Goal: Task Accomplishment & Management: Manage account settings

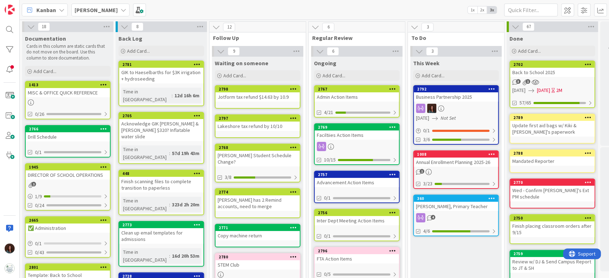
scroll to position [47, 0]
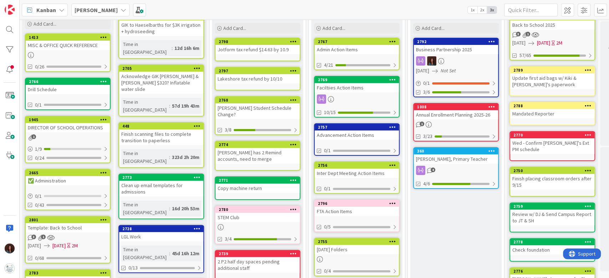
click at [367, 52] on div "Admin Action Items" at bounding box center [356, 49] width 84 height 9
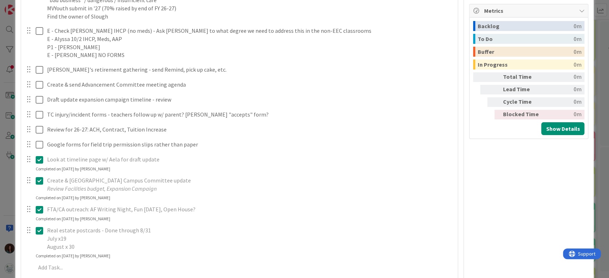
scroll to position [428, 0]
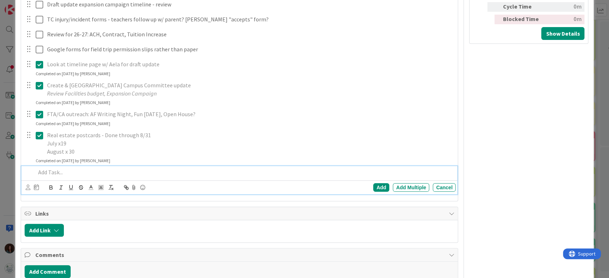
click at [94, 175] on p at bounding box center [244, 172] width 417 height 8
click at [373, 185] on div "Add" at bounding box center [381, 187] width 16 height 9
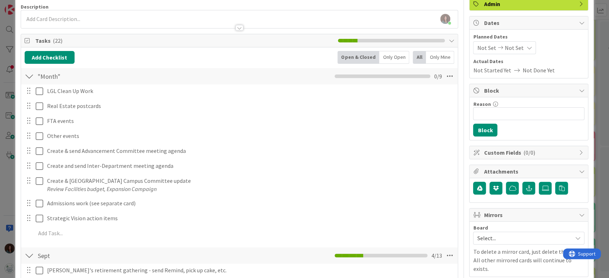
scroll to position [245, 0]
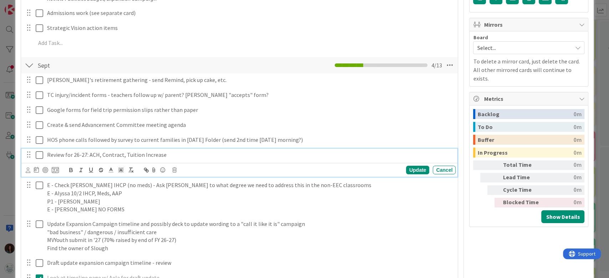
click at [72, 155] on p "Review for 26-27: ACH, Contract, Tuition Increase" at bounding box center [249, 155] width 405 height 8
click at [81, 154] on p "Review 26-27: ACH, Contract, Tuition Increase" at bounding box center [249, 155] width 405 height 8
click at [197, 157] on p "Review 26-27 ACH, Contract, Tuition Increase" at bounding box center [249, 155] width 405 height 8
click at [410, 171] on div "Update" at bounding box center [417, 170] width 23 height 9
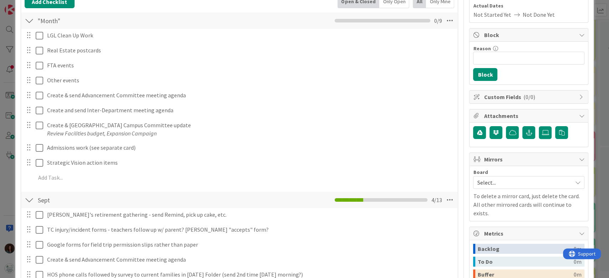
scroll to position [102, 0]
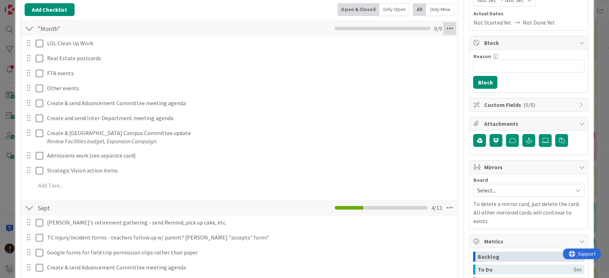
click at [443, 27] on icon at bounding box center [449, 28] width 13 height 13
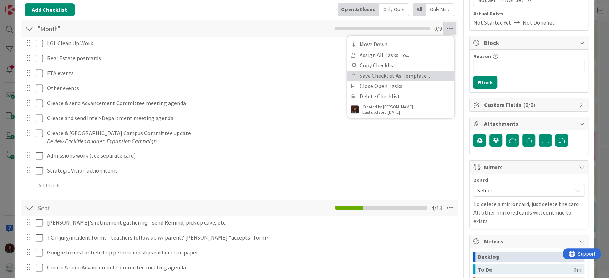
click at [410, 76] on link "Save Checklist As Template..." at bounding box center [400, 76] width 107 height 10
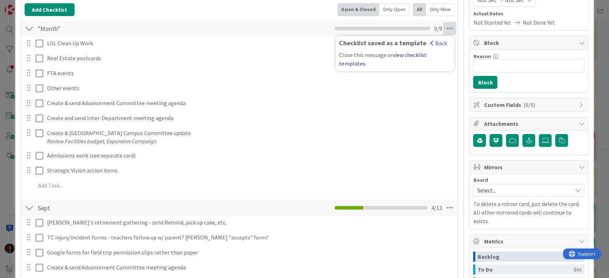
click at [401, 55] on link "view checklist templates" at bounding box center [382, 59] width 87 height 16
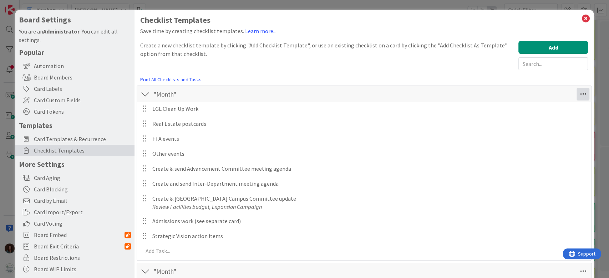
click at [576, 98] on icon at bounding box center [582, 94] width 13 height 13
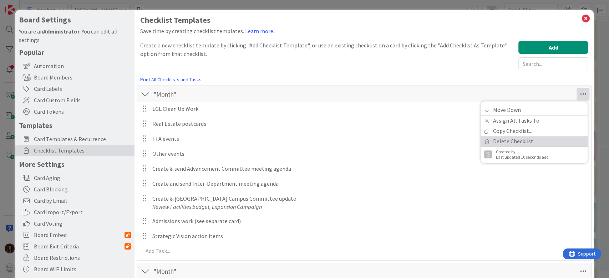
click at [516, 141] on link "Delete Checklist" at bounding box center [533, 141] width 107 height 10
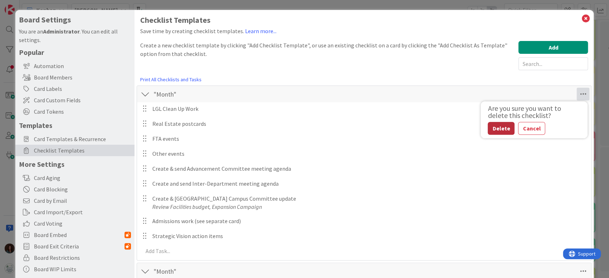
click at [489, 128] on button "Delete" at bounding box center [500, 128] width 27 height 13
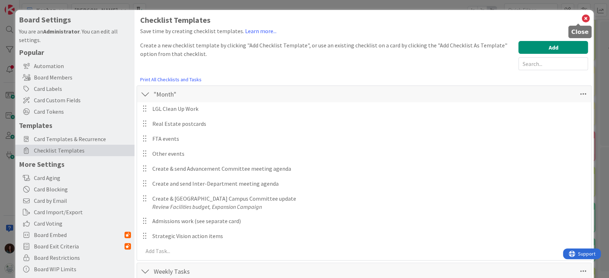
click at [580, 19] on icon at bounding box center [584, 19] width 9 height 10
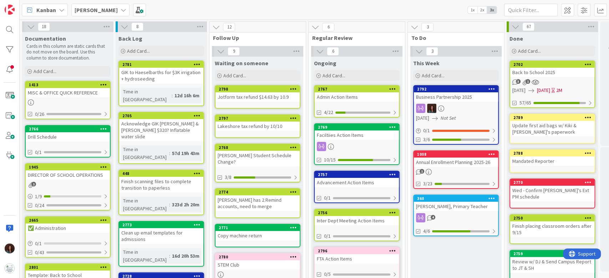
click at [461, 206] on div "Sally Listro, Primary Teacher" at bounding box center [456, 206] width 84 height 9
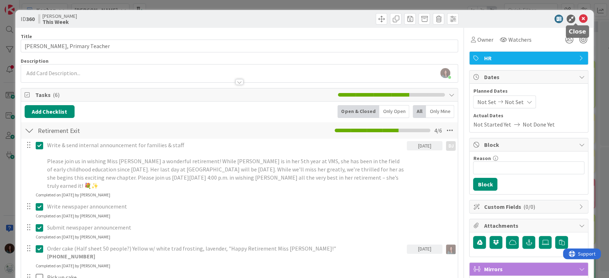
click at [578, 18] on icon at bounding box center [582, 19] width 9 height 9
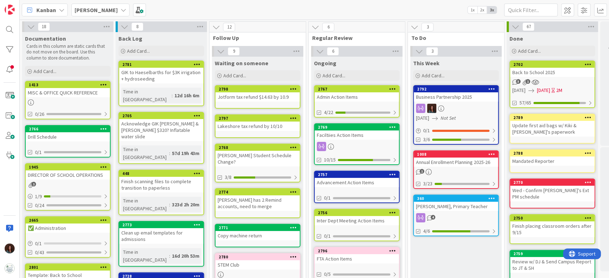
click at [355, 94] on div "Admin Action Items" at bounding box center [356, 96] width 84 height 9
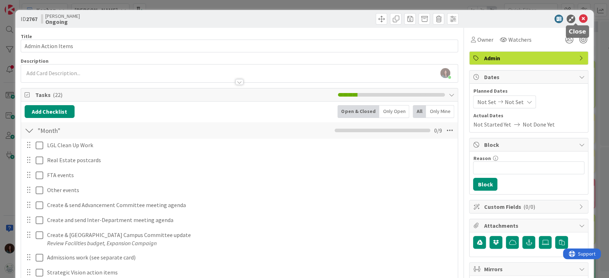
click at [578, 17] on icon at bounding box center [582, 19] width 9 height 9
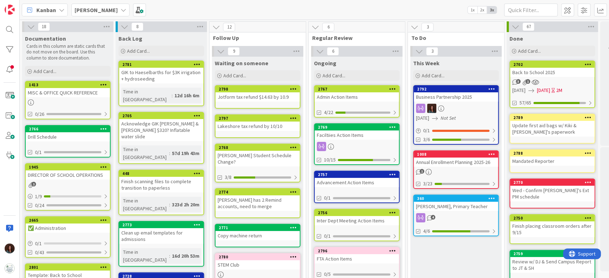
click at [381, 132] on div "Faciltiies Action Items" at bounding box center [356, 134] width 84 height 9
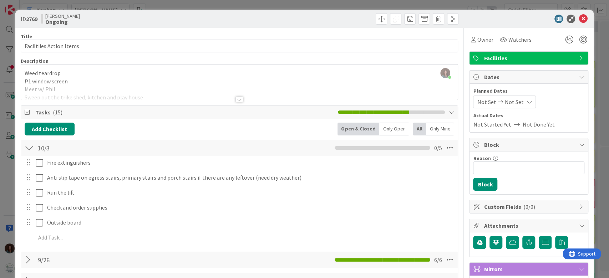
click at [571, 17] on div at bounding box center [525, 19] width 126 height 9
click at [578, 18] on icon at bounding box center [582, 19] width 9 height 9
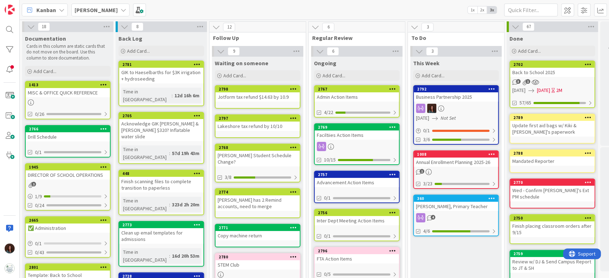
click at [351, 177] on div "2757" at bounding box center [356, 174] width 84 height 6
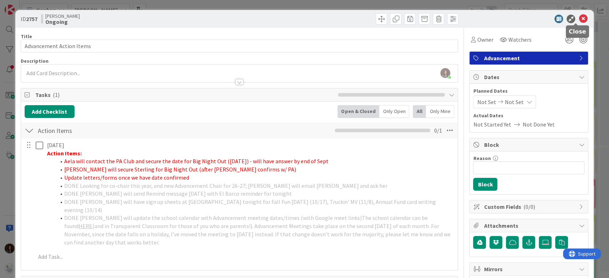
drag, startPoint x: 576, startPoint y: 16, endPoint x: 471, endPoint y: 158, distance: 176.6
click at [578, 15] on icon at bounding box center [582, 19] width 9 height 9
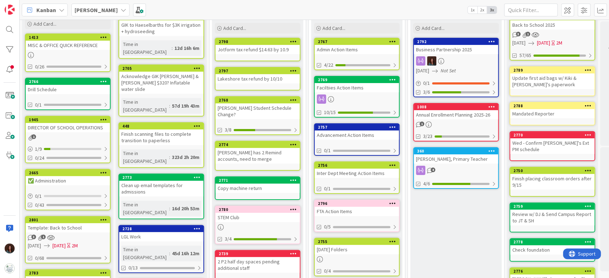
click at [352, 172] on div "Inter Dept Meeting Action Items" at bounding box center [356, 173] width 84 height 9
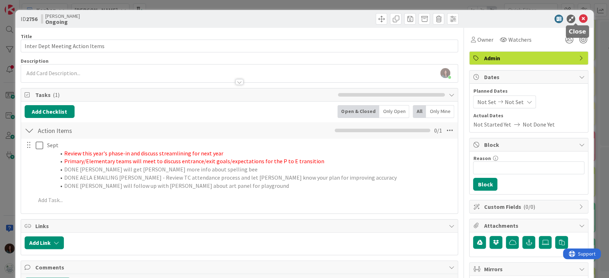
drag, startPoint x: 574, startPoint y: 19, endPoint x: 486, endPoint y: 107, distance: 125.3
click at [578, 19] on icon at bounding box center [582, 19] width 9 height 9
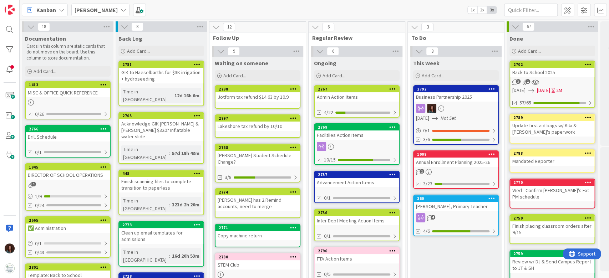
click at [331, 92] on div "2767" at bounding box center [356, 89] width 84 height 6
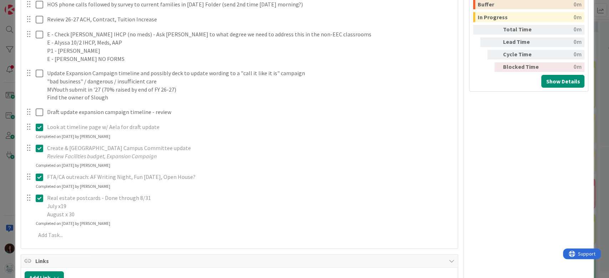
scroll to position [465, 0]
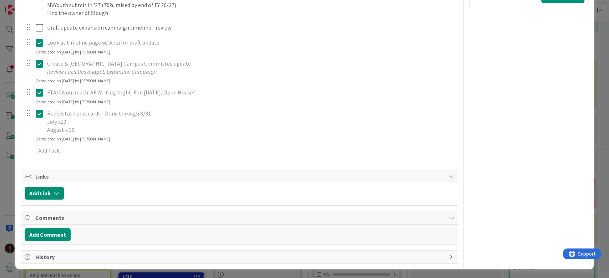
click at [108, 140] on div "Completed on 09/26/2025 by Rhiannon Fernandes" at bounding box center [73, 139] width 75 height 6
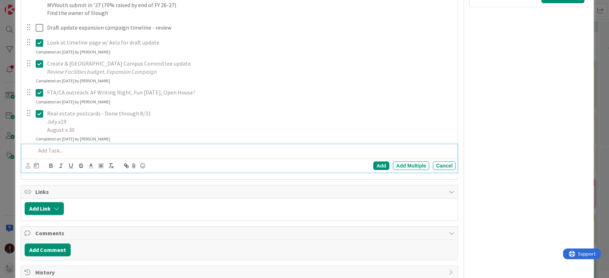
click at [103, 151] on p at bounding box center [244, 151] width 417 height 8
click at [375, 162] on div "Add" at bounding box center [381, 166] width 16 height 9
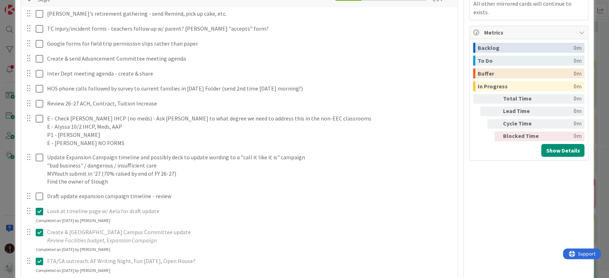
scroll to position [0, 0]
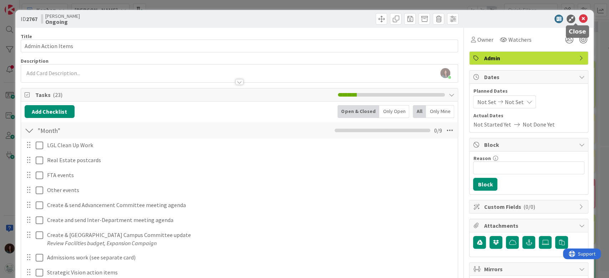
drag, startPoint x: 575, startPoint y: 16, endPoint x: 454, endPoint y: 157, distance: 186.3
click at [578, 16] on icon at bounding box center [582, 19] width 9 height 9
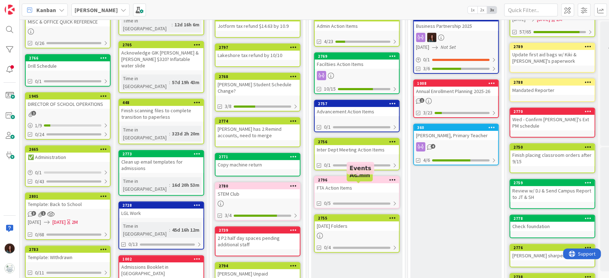
scroll to position [95, 0]
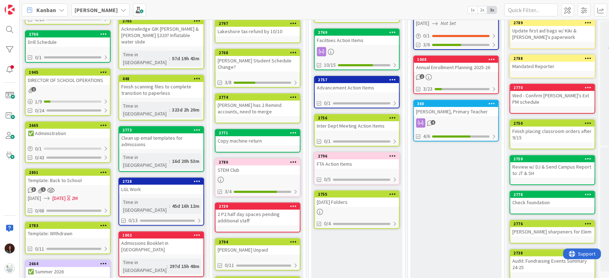
click at [363, 165] on div "FTA Action Items" at bounding box center [356, 163] width 84 height 9
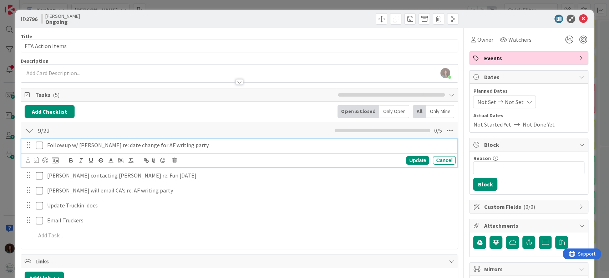
click at [40, 145] on icon at bounding box center [39, 145] width 7 height 9
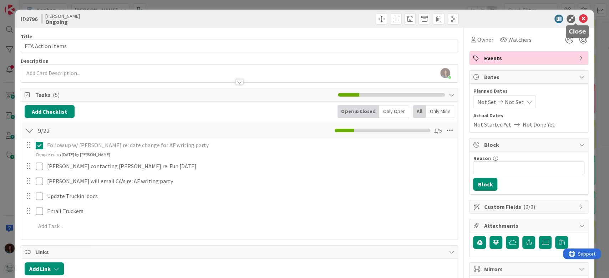
click at [578, 18] on icon at bounding box center [582, 19] width 9 height 9
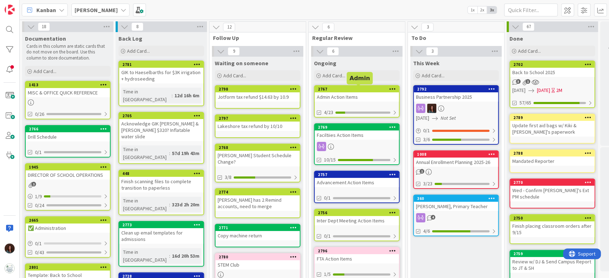
click at [345, 89] on div "2767" at bounding box center [358, 89] width 81 height 5
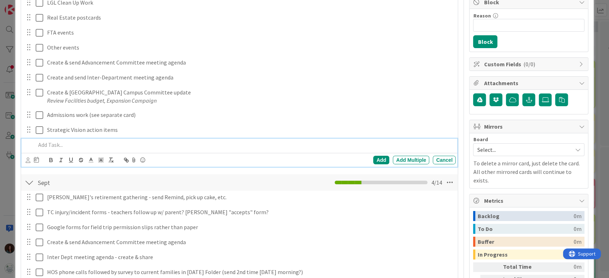
click at [97, 149] on div at bounding box center [244, 145] width 423 height 12
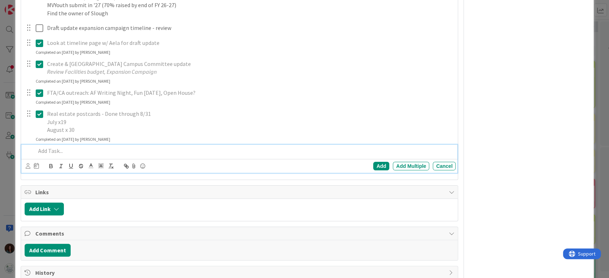
click at [89, 153] on p at bounding box center [244, 151] width 417 height 8
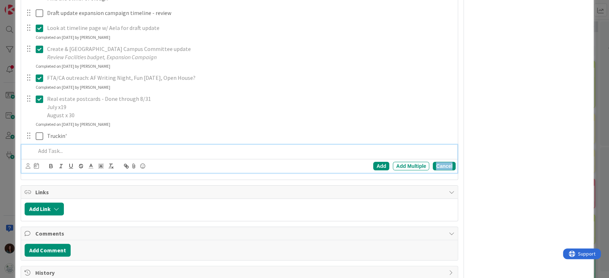
click at [434, 165] on div "Cancel" at bounding box center [443, 166] width 23 height 9
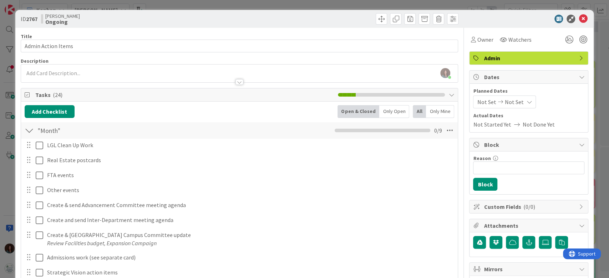
scroll to position [47, 0]
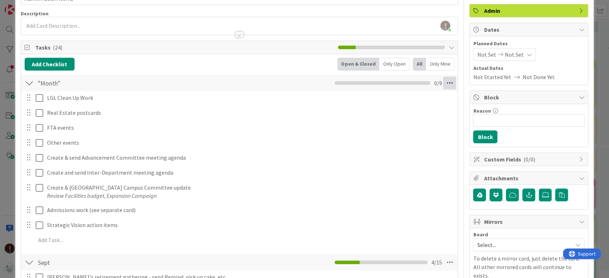
click at [443, 80] on icon at bounding box center [449, 83] width 13 height 13
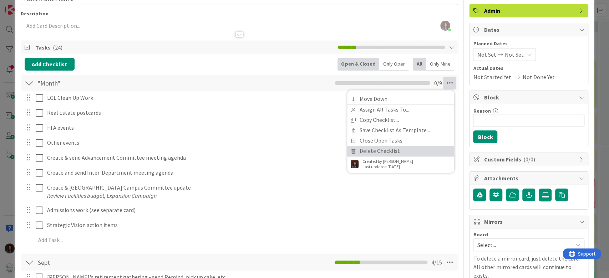
click at [358, 150] on link "Delete Checklist" at bounding box center [400, 151] width 107 height 10
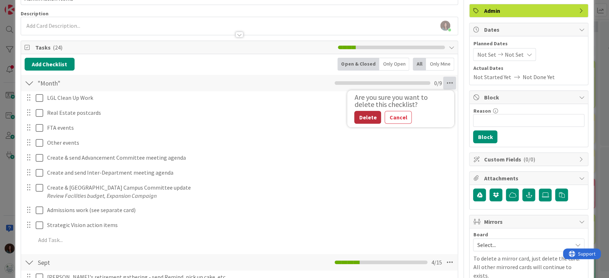
click at [360, 117] on button "Delete" at bounding box center [367, 117] width 27 height 13
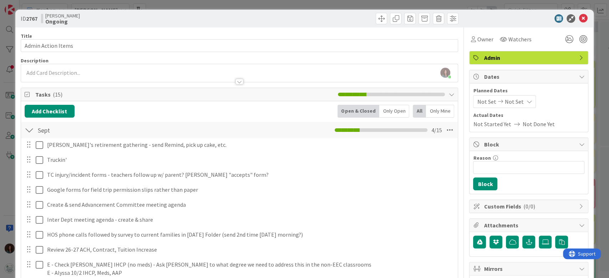
scroll to position [0, 0]
click at [578, 18] on icon at bounding box center [582, 19] width 9 height 9
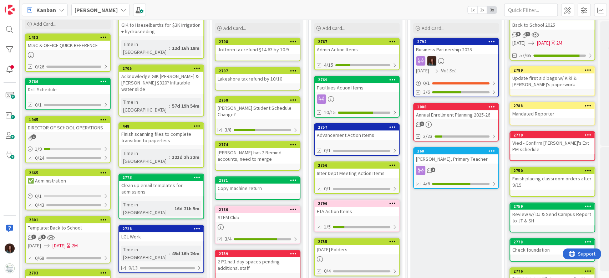
scroll to position [143, 0]
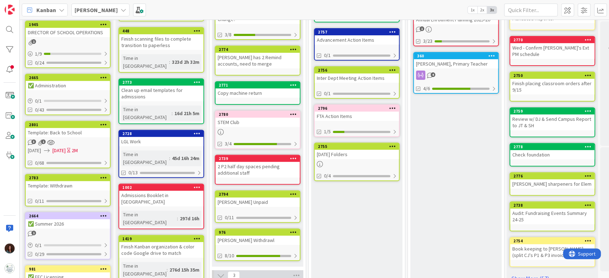
click at [345, 152] on div "Friday Folders" at bounding box center [356, 154] width 84 height 9
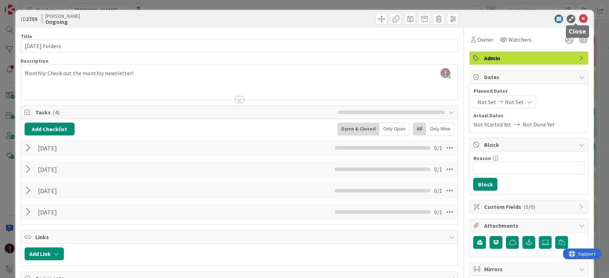
click at [578, 17] on icon at bounding box center [582, 19] width 9 height 9
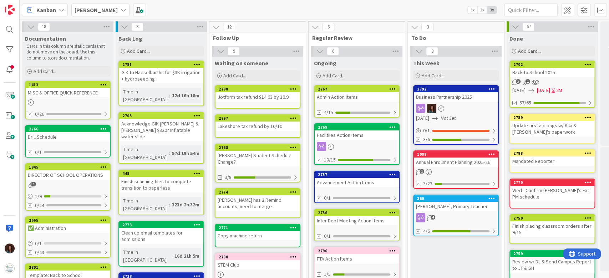
click at [353, 222] on div "Inter Dept Meeting Action Items" at bounding box center [356, 220] width 84 height 9
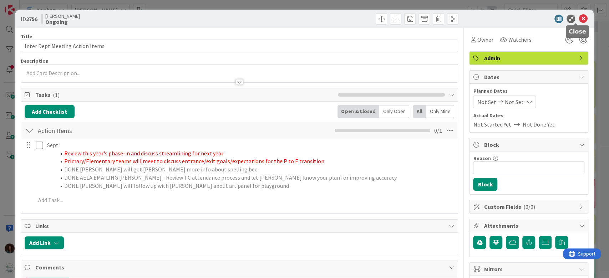
click at [578, 18] on icon at bounding box center [582, 19] width 9 height 9
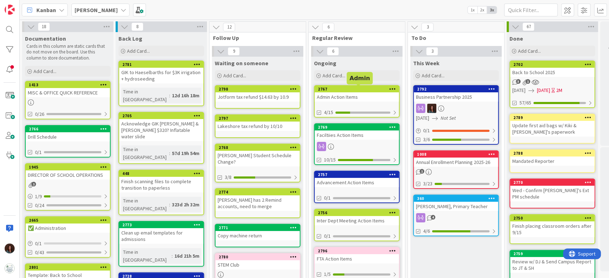
click at [335, 89] on div "2767" at bounding box center [358, 89] width 81 height 5
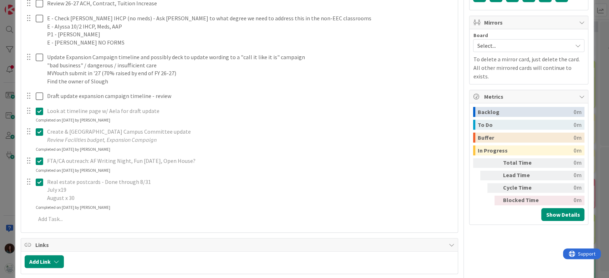
scroll to position [237, 0]
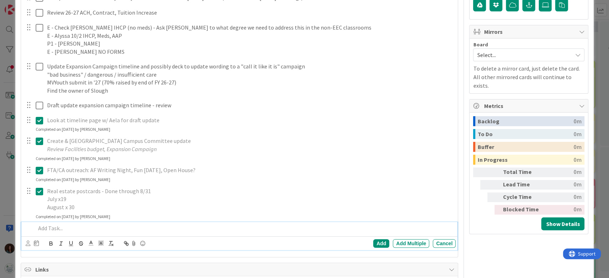
click at [68, 231] on p at bounding box center [244, 228] width 417 height 8
click at [36, 228] on p "Fishing rod class" at bounding box center [244, 228] width 417 height 8
drag, startPoint x: 151, startPoint y: 226, endPoint x: 105, endPoint y: 227, distance: 46.4
click at [105, 227] on p "SV: After School Club Update Fishing rod class" at bounding box center [244, 228] width 417 height 8
click at [373, 242] on div "Add" at bounding box center [381, 243] width 16 height 9
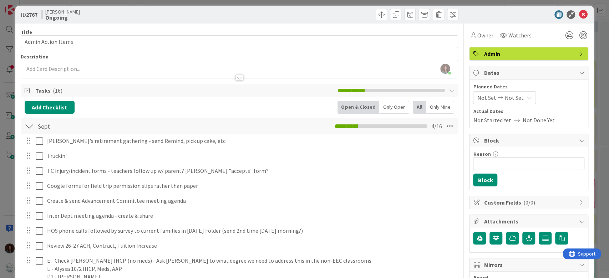
scroll to position [0, 0]
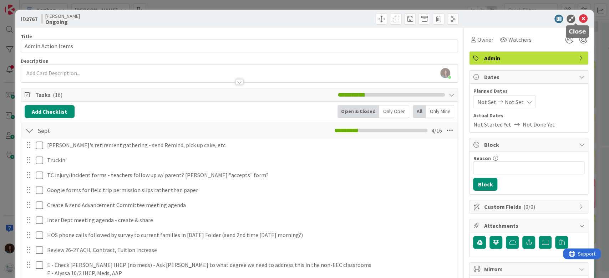
click at [578, 16] on icon at bounding box center [582, 19] width 9 height 9
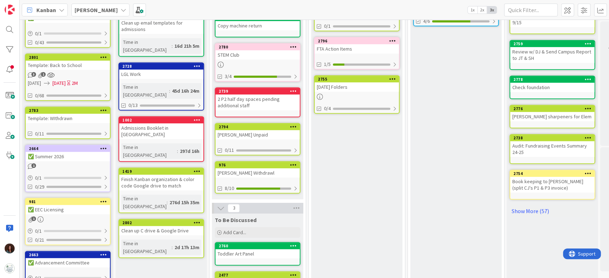
scroll to position [190, 0]
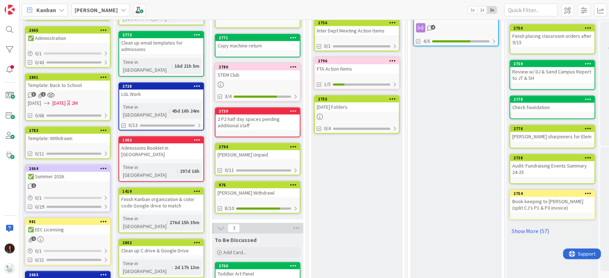
click at [343, 227] on div "Ongoing Add Card... 2767 Admin Action Items 4/16 2769 Faciltiies Action Items 1…" at bounding box center [356, 145] width 91 height 557
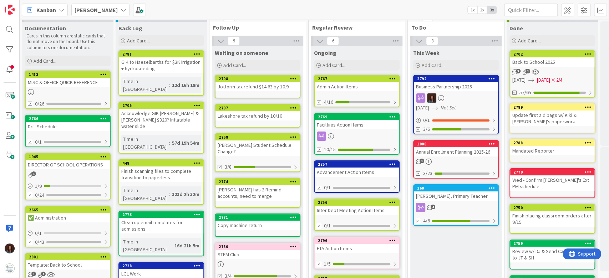
scroll to position [0, 0]
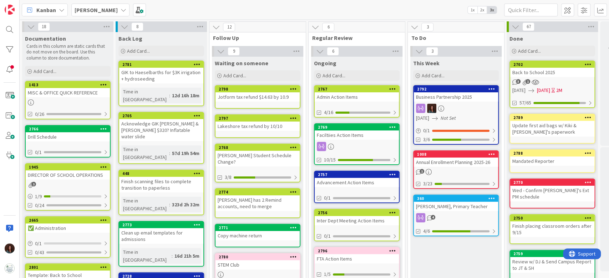
click at [353, 91] on div "2767" at bounding box center [358, 89] width 81 height 5
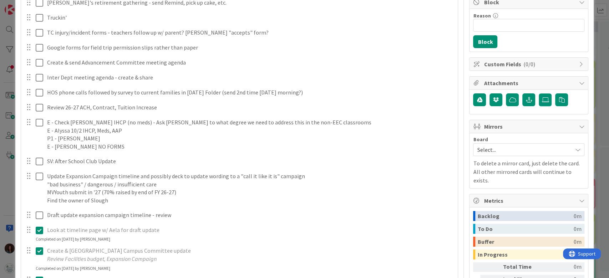
scroll to position [330, 0]
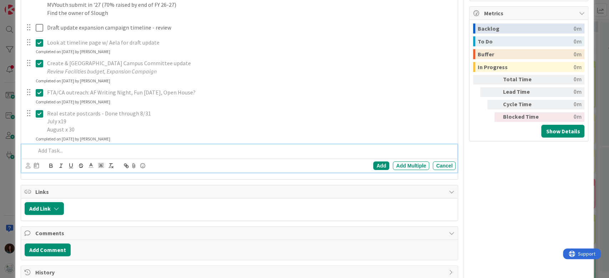
click at [80, 150] on p at bounding box center [244, 151] width 417 height 8
drag, startPoint x: 104, startPoint y: 149, endPoint x: 4, endPoint y: 149, distance: 100.9
click at [3, 149] on div "ID 2767 Rhiannon Ongoing Title 18 / 128 Admin Action Items Description Rhiannon…" at bounding box center [304, 139] width 609 height 278
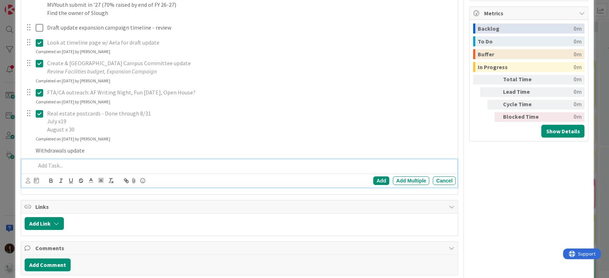
scroll to position [345, 0]
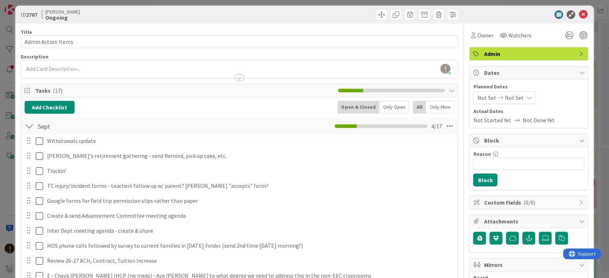
scroll to position [0, 0]
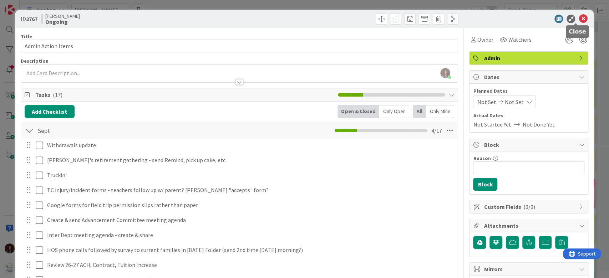
click at [578, 18] on icon at bounding box center [582, 19] width 9 height 9
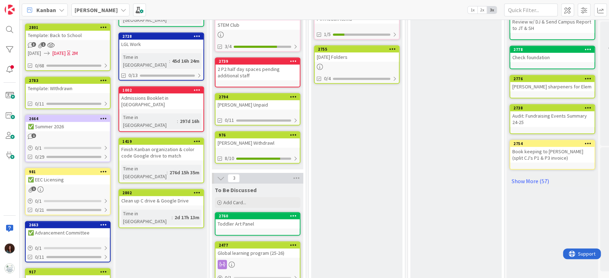
scroll to position [285, 0]
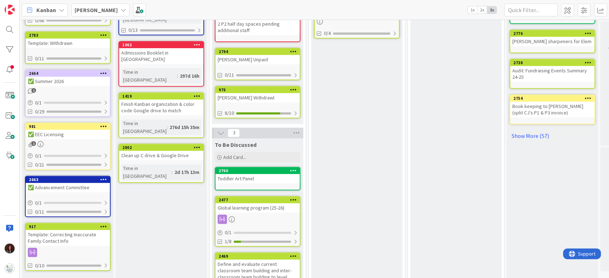
click at [266, 174] on div "Toddler Art Panel" at bounding box center [257, 178] width 84 height 9
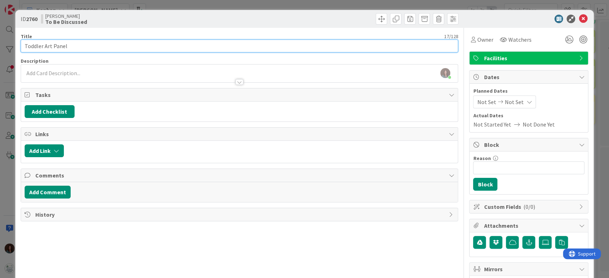
click at [84, 48] on input "Toddler Art Panel" at bounding box center [239, 46] width 437 height 13
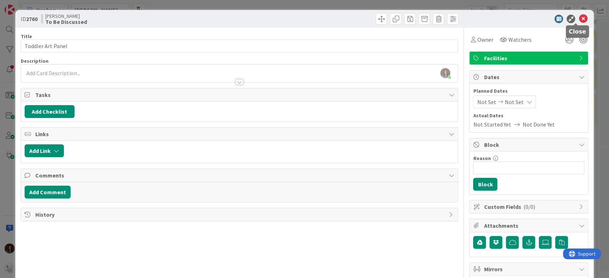
click at [578, 18] on icon at bounding box center [582, 19] width 9 height 9
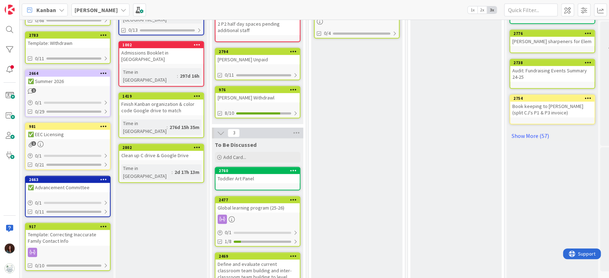
click at [266, 174] on div "Toddler Art Panel" at bounding box center [257, 178] width 84 height 9
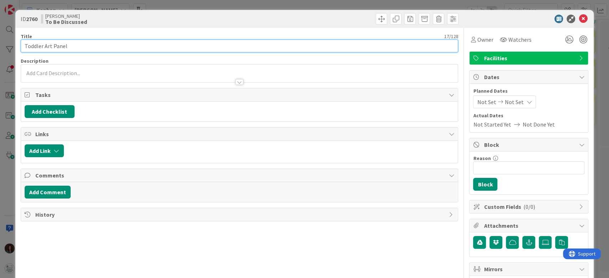
click at [68, 46] on input "Toddler Art Panel" at bounding box center [239, 46] width 437 height 13
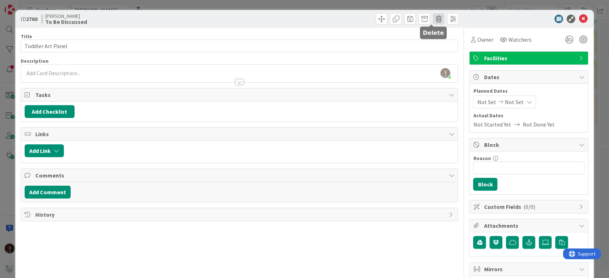
click at [432, 20] on span at bounding box center [437, 18] width 11 height 11
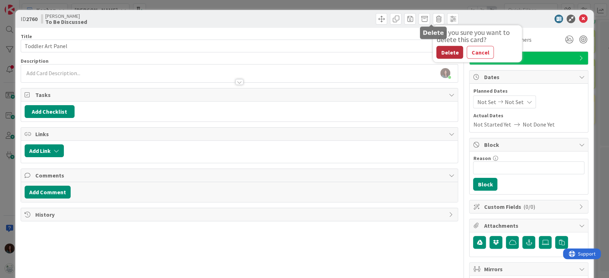
click at [441, 48] on button "Delete" at bounding box center [449, 52] width 27 height 13
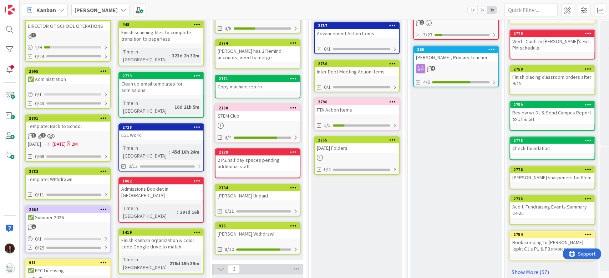
scroll to position [47, 0]
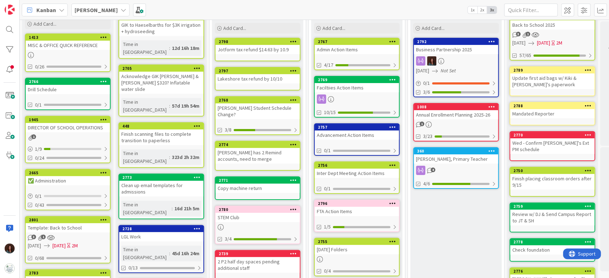
click at [330, 48] on div "Admin Action Items" at bounding box center [356, 49] width 84 height 9
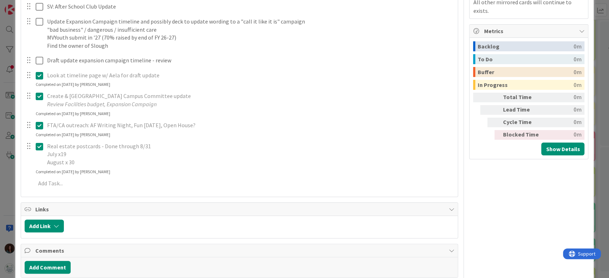
scroll to position [333, 0]
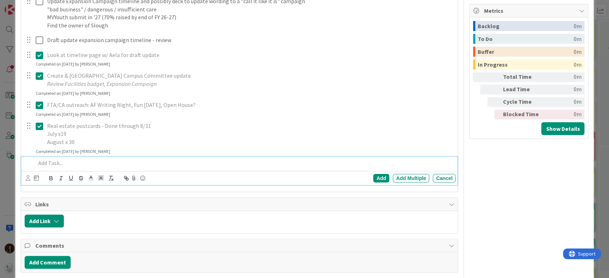
click at [72, 166] on p at bounding box center [244, 163] width 417 height 8
click at [373, 175] on div "Add" at bounding box center [381, 178] width 16 height 9
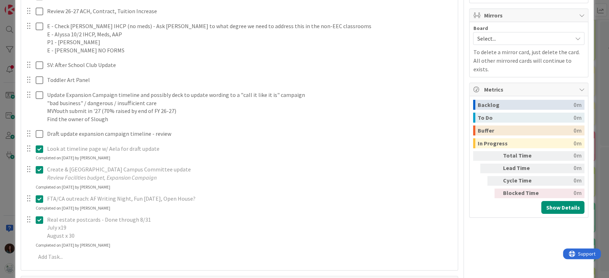
scroll to position [0, 0]
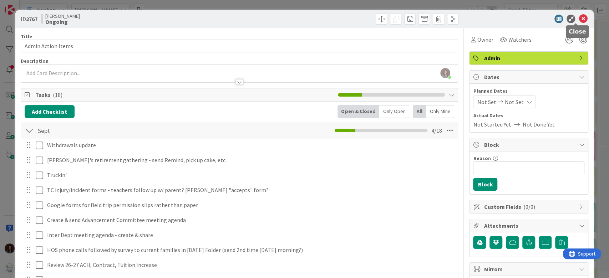
click at [578, 16] on icon at bounding box center [582, 19] width 9 height 9
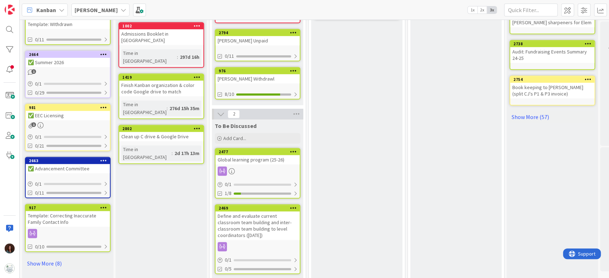
scroll to position [312, 0]
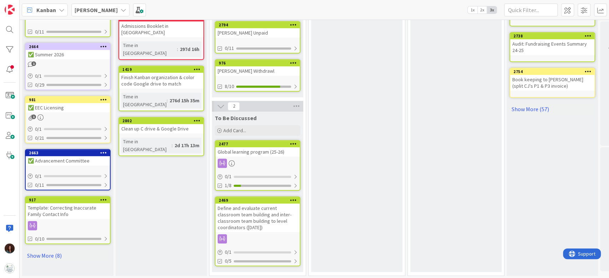
click at [250, 216] on div "Define and evaluate current classroom team building and inter-classroom team bu…" at bounding box center [257, 218] width 84 height 29
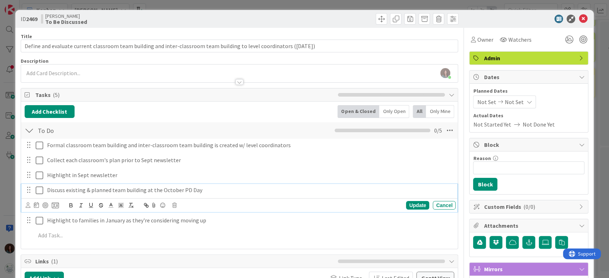
click at [214, 190] on p "Discuss existing & planned team building at the October PD Day" at bounding box center [249, 190] width 405 height 8
click at [215, 190] on p "Discuss existing & planned team building at the October PD Day" at bounding box center [249, 190] width 405 height 8
copy p "Discuss existing & planned team building at the October PD Day"
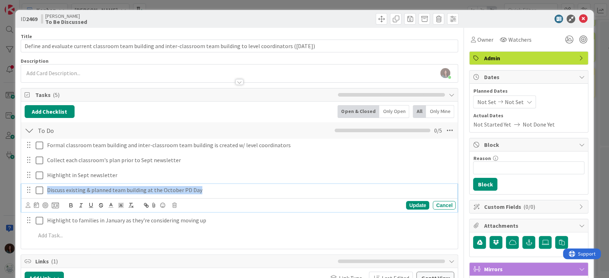
copy p "Discuss existing & planned team building at the October PD Day"
click at [264, 191] on p "Discuss existing & planned team building at the October PD Day" at bounding box center [249, 190] width 405 height 8
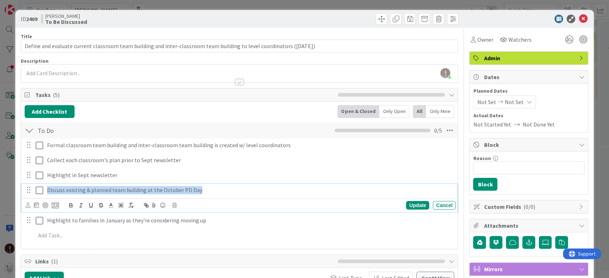
copy p "Discuss existing & planned team building at the October PD Day"
click at [241, 190] on p "Discuss existing & planned team building at the October PD Day" at bounding box center [249, 190] width 405 height 8
click at [37, 192] on icon at bounding box center [39, 190] width 7 height 9
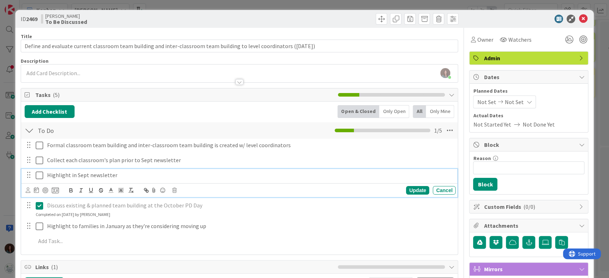
click at [40, 175] on icon at bounding box center [39, 175] width 7 height 9
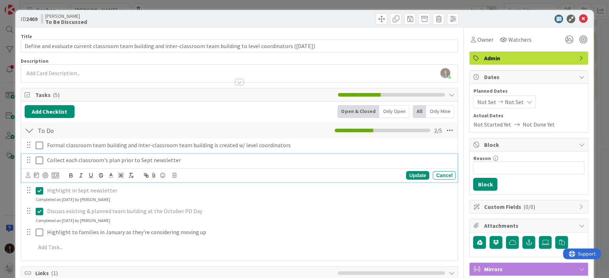
click at [40, 156] on icon at bounding box center [39, 160] width 7 height 9
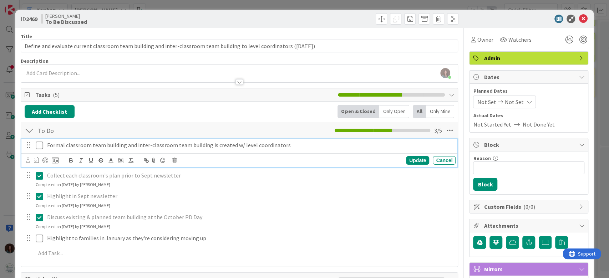
click at [37, 142] on icon at bounding box center [39, 145] width 7 height 9
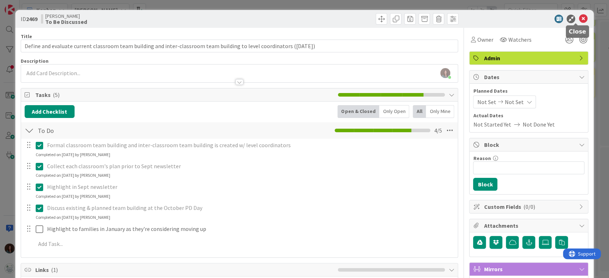
click at [578, 19] on icon at bounding box center [582, 19] width 9 height 9
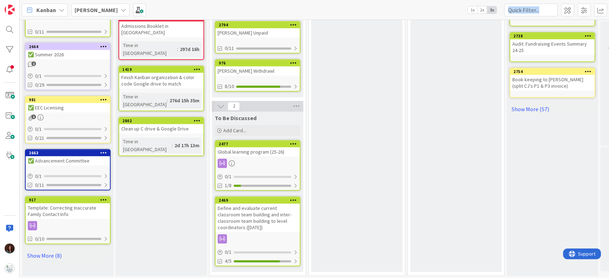
click at [604, 0] on html "Kanban Rhiannon 1x 2x 3x 18 Documentation Cards in this column are static cards…" at bounding box center [304, 139] width 609 height 278
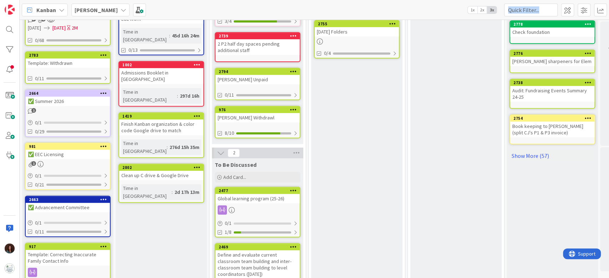
scroll to position [312, 0]
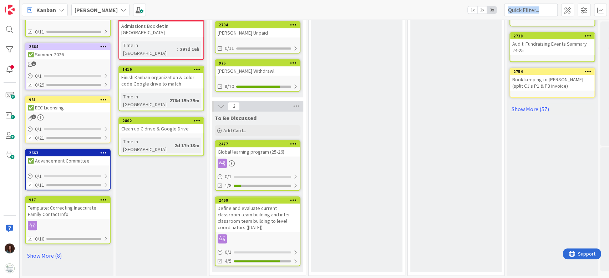
click at [267, 209] on div "Define and evaluate current classroom team building and inter-classroom team bu…" at bounding box center [257, 218] width 84 height 29
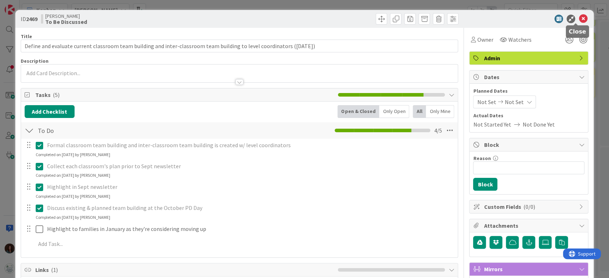
click at [578, 17] on icon at bounding box center [582, 19] width 9 height 9
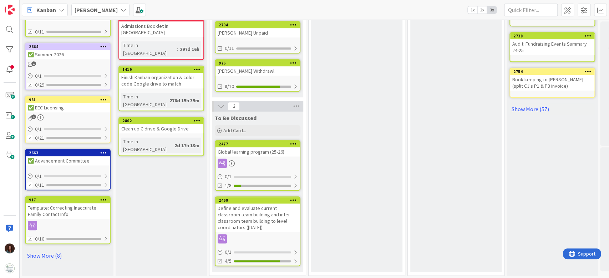
click at [252, 147] on div "Global learning program (25-26)" at bounding box center [257, 151] width 84 height 9
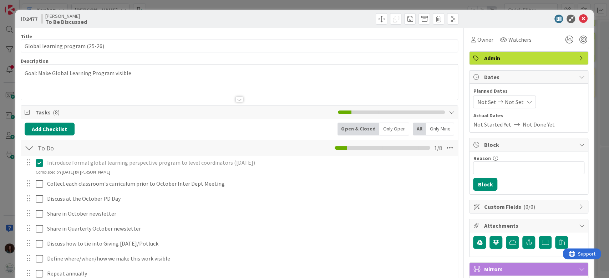
scroll to position [47, 0]
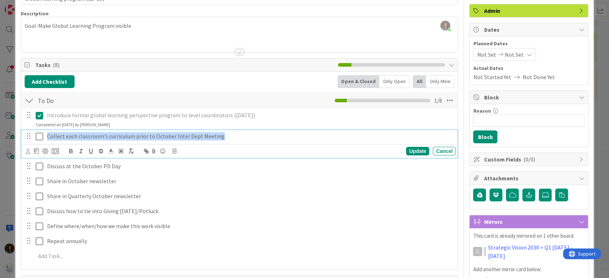
drag, startPoint x: 232, startPoint y: 135, endPoint x: 38, endPoint y: 136, distance: 194.0
click at [38, 136] on div "Collect each classroom's curriculum prior to October Inter Dept Meeting" at bounding box center [239, 136] width 431 height 12
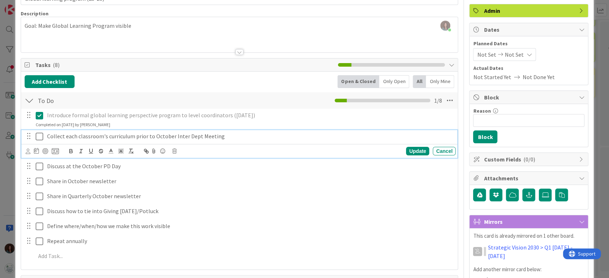
click at [106, 135] on p "Collect each classroom's curriculum prior to October Inter Dept Meeting" at bounding box center [249, 136] width 405 height 8
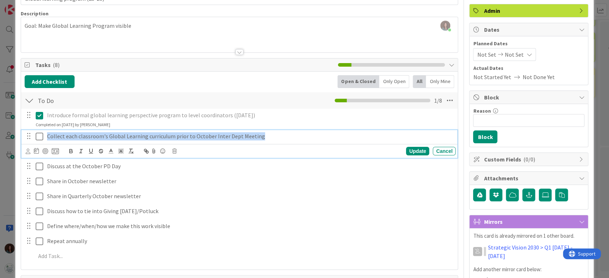
drag, startPoint x: 271, startPoint y: 135, endPoint x: 21, endPoint y: 146, distance: 250.2
click at [15, 139] on div "ID 2477 Rhiannon To Be Discussed Title 31 / 128 Global learning program (25-26)…" at bounding box center [304, 219] width 578 height 512
copy p "Collect each classroom's Global Learning curriculum prior to October Inter Dept…"
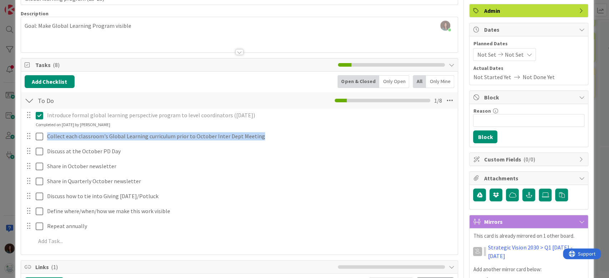
click at [434, 151] on div "Introduce formal global learning perspective program to level coordinators (Jun…" at bounding box center [240, 180] width 430 height 142
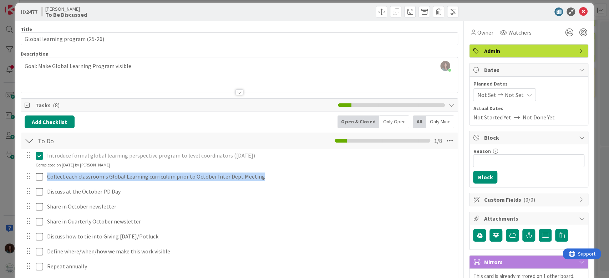
scroll to position [0, 0]
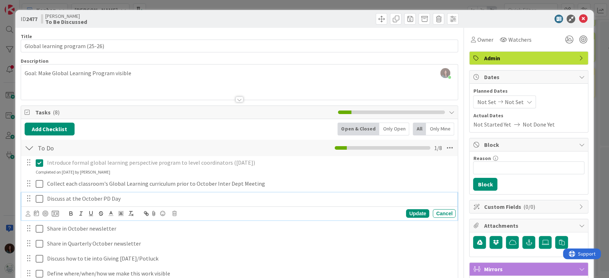
click at [142, 203] on div "Discuss at the October PD Day" at bounding box center [249, 199] width 411 height 12
click at [40, 199] on icon at bounding box center [39, 199] width 7 height 9
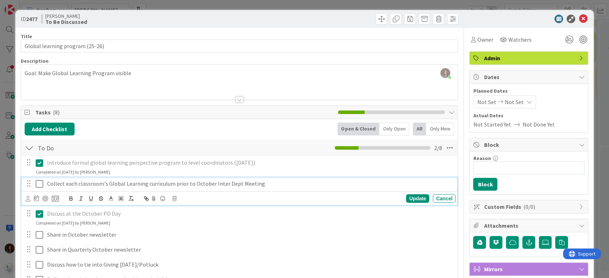
click at [124, 185] on p "Collect each classroom's Global Learning curriculum prior to October Inter Dept…" at bounding box center [249, 184] width 405 height 8
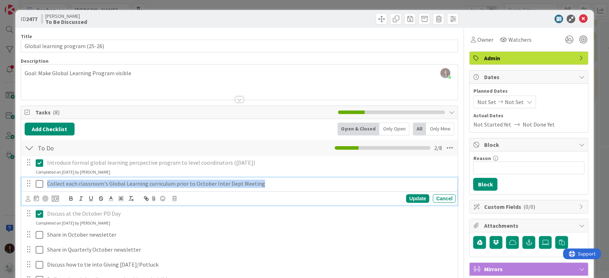
click at [124, 185] on p "Collect each classroom's Global Learning curriculum prior to October Inter Dept…" at bounding box center [249, 184] width 405 height 8
copy p "Collect each classroom's Global Learning curriculum prior to October Inter Dept…"
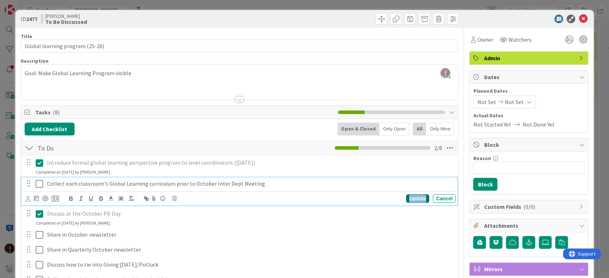
click at [406, 201] on div "Update" at bounding box center [417, 198] width 23 height 9
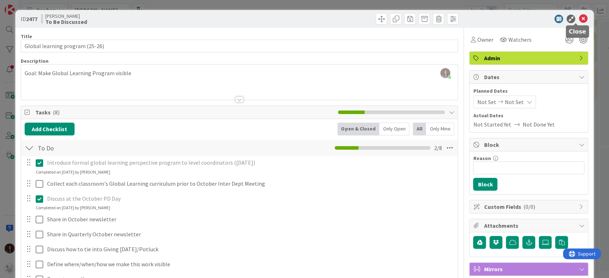
drag, startPoint x: 577, startPoint y: 18, endPoint x: 587, endPoint y: 108, distance: 90.4
click at [578, 18] on icon at bounding box center [582, 19] width 9 height 9
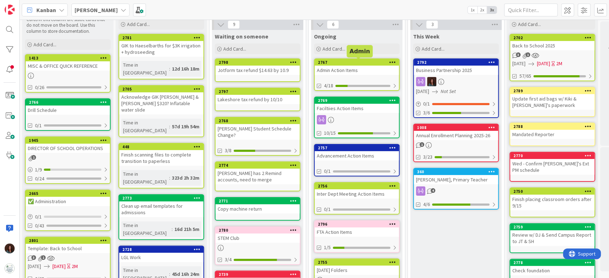
click at [333, 61] on div "2767" at bounding box center [358, 62] width 81 height 5
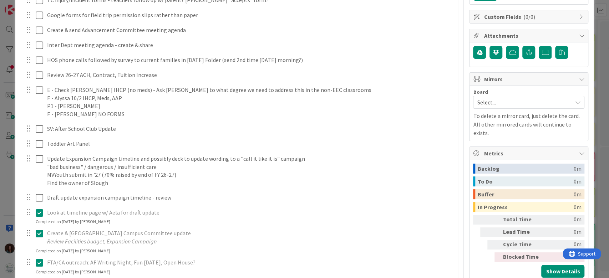
scroll to position [360, 0]
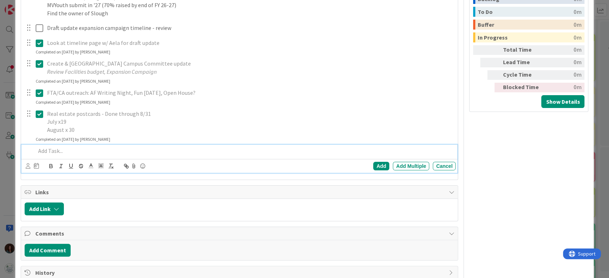
click at [62, 151] on p at bounding box center [244, 151] width 417 height 8
paste div
click at [36, 148] on p "Collect each classroom's Global Learning curriculum prior to October Inter Dept…" at bounding box center [244, 151] width 417 height 8
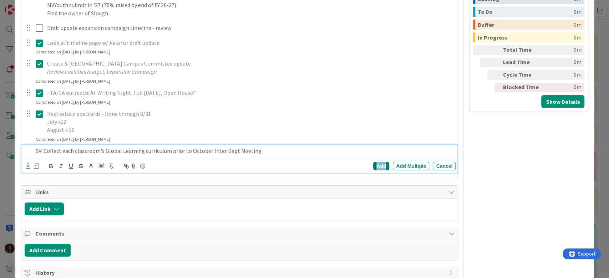
click at [373, 165] on div "Add" at bounding box center [381, 166] width 16 height 9
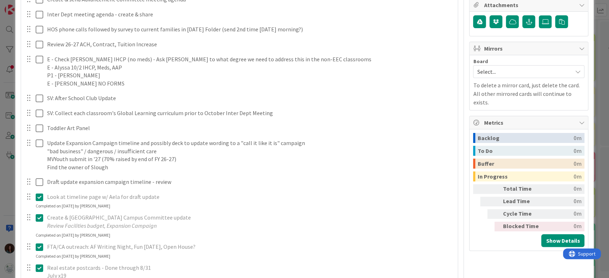
scroll to position [0, 0]
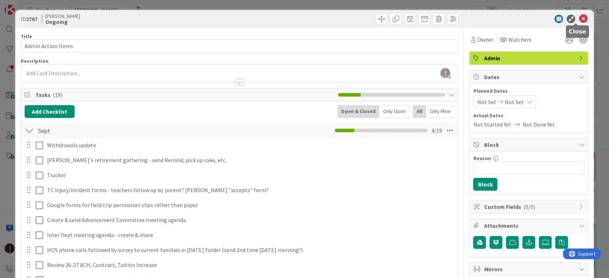
click at [578, 16] on icon at bounding box center [582, 19] width 9 height 9
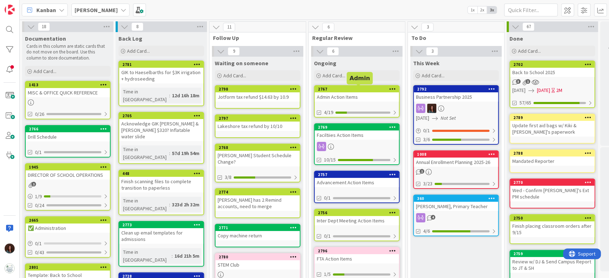
click at [326, 90] on div "2767" at bounding box center [358, 89] width 81 height 5
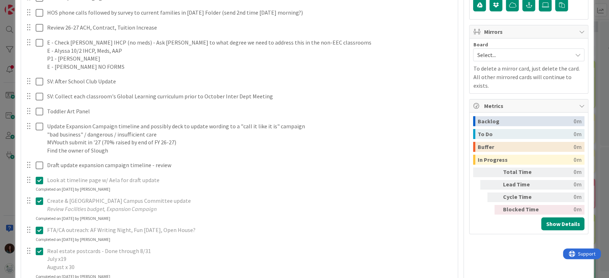
scroll to position [375, 0]
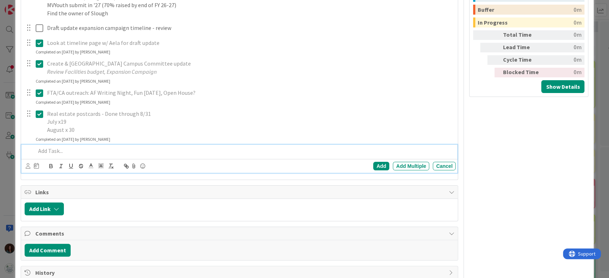
click at [61, 147] on p at bounding box center [244, 151] width 417 height 8
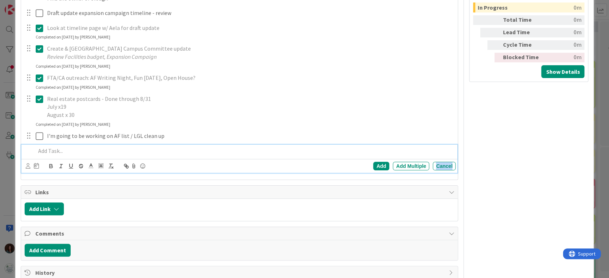
click at [437, 166] on div "Cancel" at bounding box center [443, 166] width 23 height 9
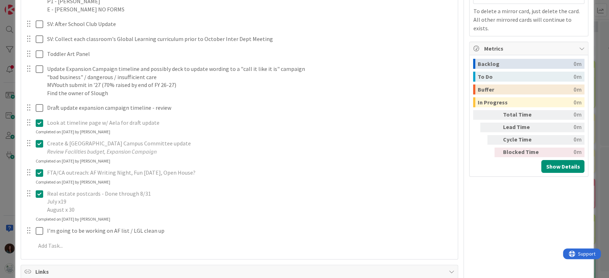
scroll to position [294, 0]
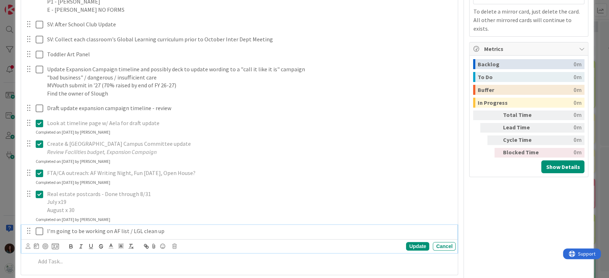
click at [184, 234] on p "I'm going to be working on AF list / LGL clean up" at bounding box center [249, 231] width 405 height 8
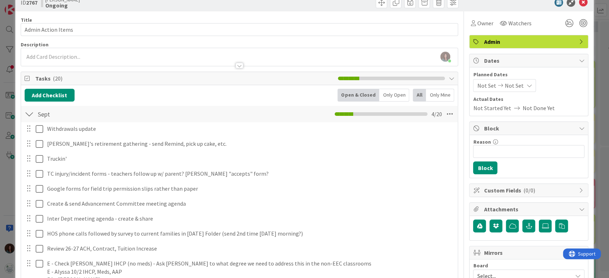
scroll to position [0, 0]
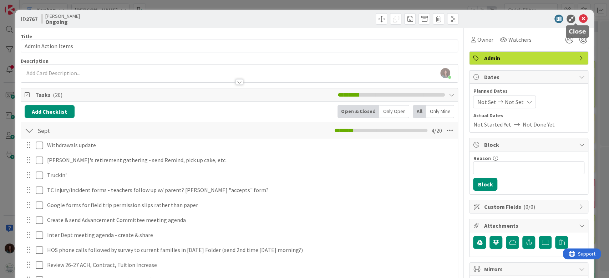
click at [578, 16] on icon at bounding box center [582, 19] width 9 height 9
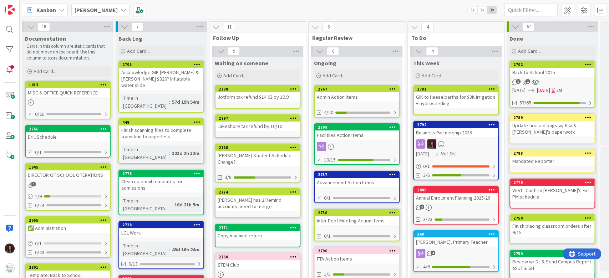
click at [455, 198] on div "Annual Enrollment Planning 2025-26" at bounding box center [456, 197] width 84 height 9
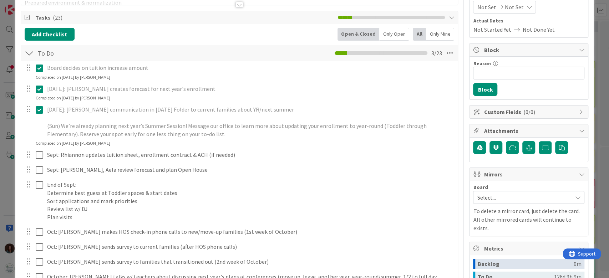
scroll to position [143, 0]
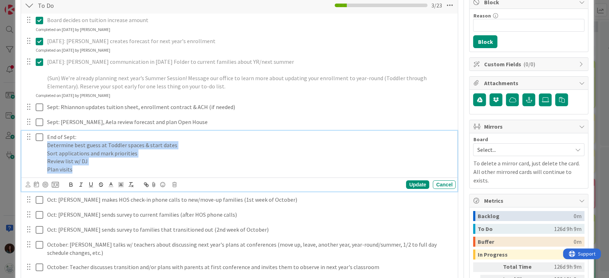
drag, startPoint x: 97, startPoint y: 172, endPoint x: 37, endPoint y: 142, distance: 67.6
click at [37, 142] on div "End of Sept: Determine best guess at Toddler spaces & start dates Sort applicat…" at bounding box center [239, 153] width 431 height 45
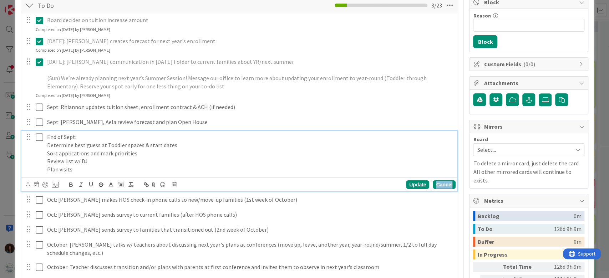
click at [434, 184] on div "Cancel" at bounding box center [443, 184] width 23 height 9
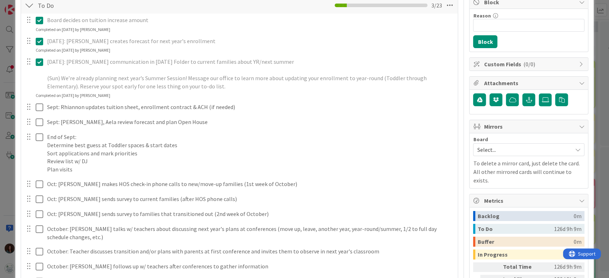
scroll to position [0, 0]
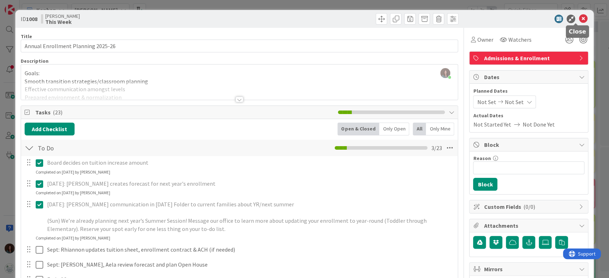
click at [578, 19] on icon at bounding box center [582, 19] width 9 height 9
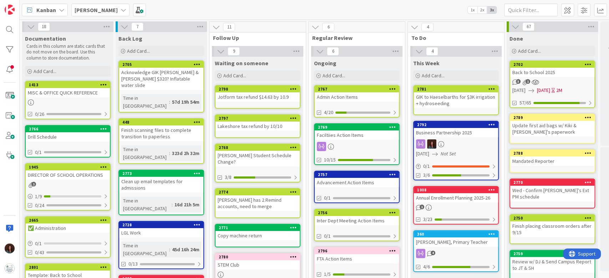
click at [355, 85] on div "2767 Admin Action Items 4/20" at bounding box center [357, 101] width 86 height 32
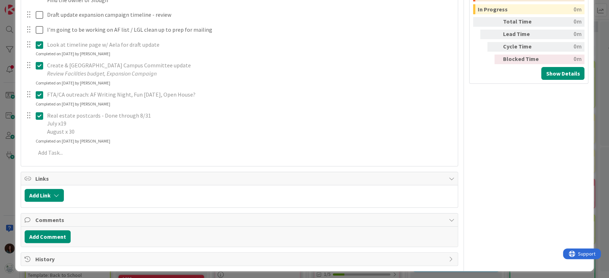
scroll to position [390, 0]
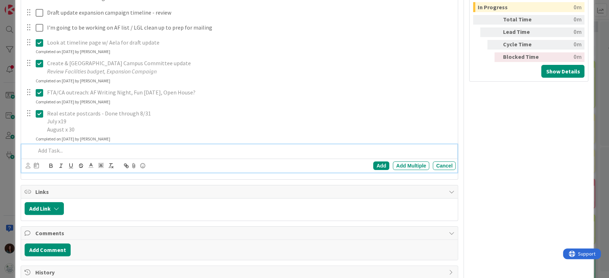
click at [50, 155] on div at bounding box center [244, 150] width 423 height 12
click at [373, 163] on div "Add" at bounding box center [381, 166] width 16 height 9
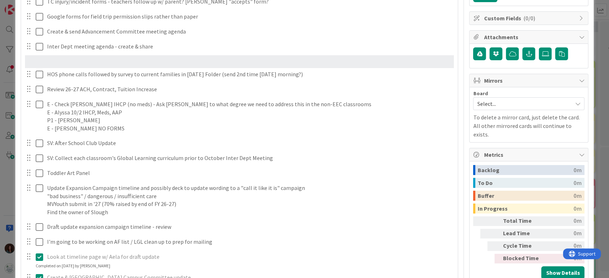
scroll to position [186, 0]
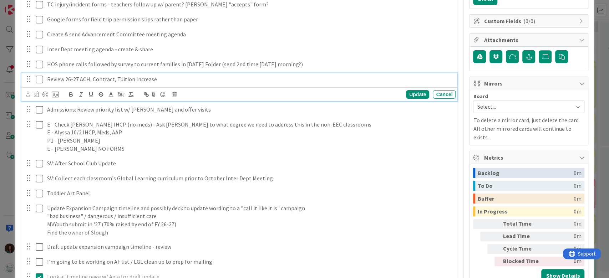
click at [56, 77] on p "Review 26-27 ACH, Contract, Tuition Increase" at bounding box center [249, 79] width 405 height 8
drag, startPoint x: 50, startPoint y: 77, endPoint x: 47, endPoint y: 82, distance: 5.6
click at [46, 79] on div "Review 26-27 ACH, Contract, Tuition Increase" at bounding box center [249, 79] width 411 height 12
click at [406, 91] on div "Update" at bounding box center [417, 94] width 23 height 9
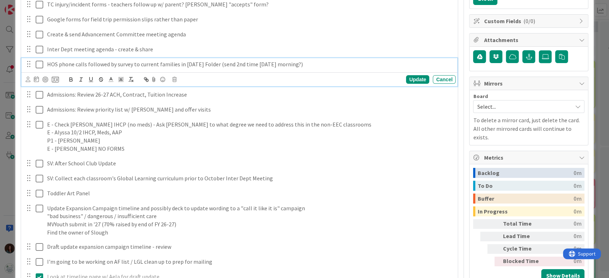
click at [47, 64] on p "HOS phone calls followed by survey to current families in Friday Folder (send 2…" at bounding box center [249, 64] width 405 height 8
click at [417, 77] on div "Update" at bounding box center [417, 79] width 23 height 9
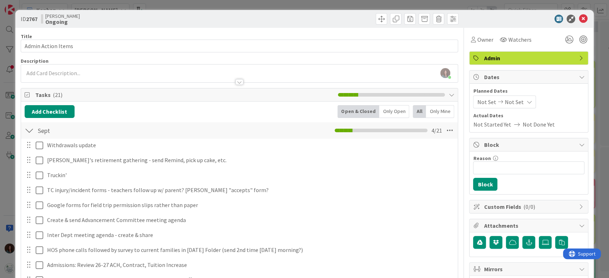
scroll to position [0, 0]
drag, startPoint x: 575, startPoint y: 18, endPoint x: 575, endPoint y: 26, distance: 7.8
click at [578, 18] on icon at bounding box center [582, 19] width 9 height 9
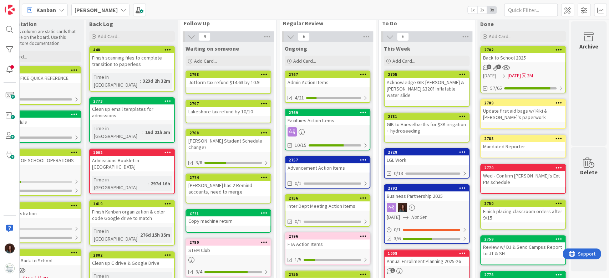
scroll to position [0, 36]
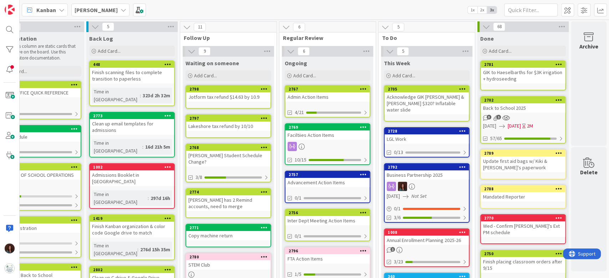
click at [447, 98] on div "Acknowledge GIK Haeselbarth & Carvalho $320? Inflatable water slide" at bounding box center [426, 103] width 84 height 22
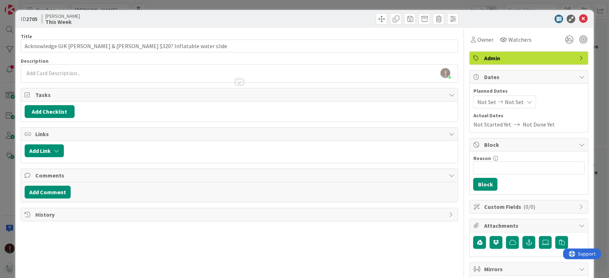
click at [578, 16] on icon at bounding box center [582, 19] width 9 height 9
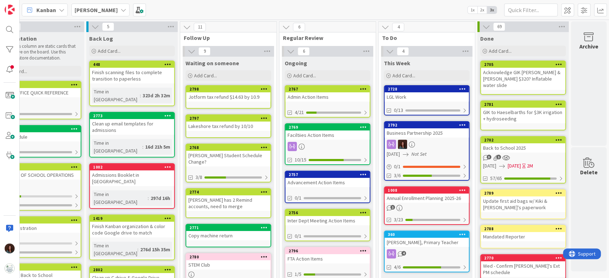
click at [538, 73] on div "Acknowledge GIK Haeselbarth & Carvalho $320? Inflatable water slide" at bounding box center [523, 79] width 84 height 22
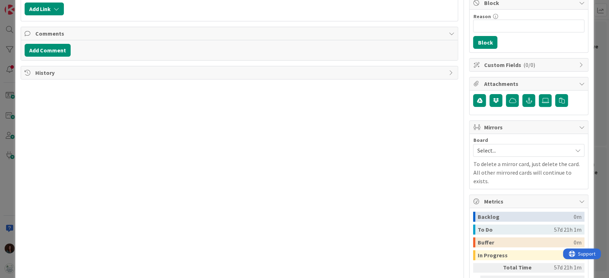
scroll to position [143, 0]
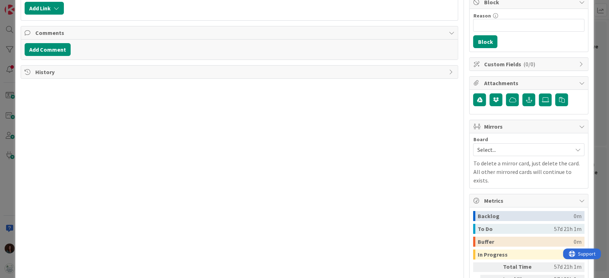
click at [37, 73] on span "History" at bounding box center [240, 72] width 410 height 9
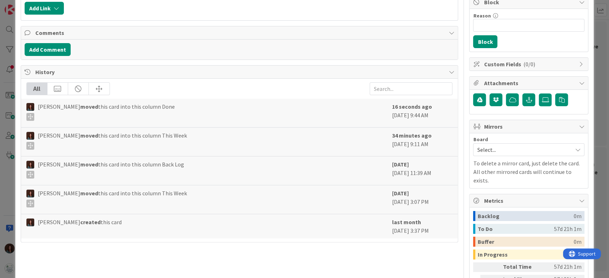
scroll to position [0, 0]
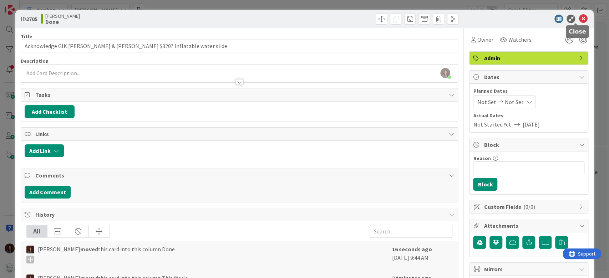
click at [578, 21] on icon at bounding box center [582, 19] width 9 height 9
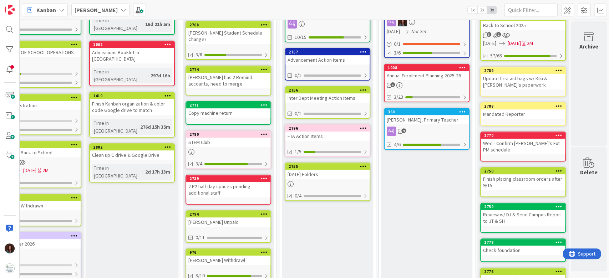
scroll to position [122, 36]
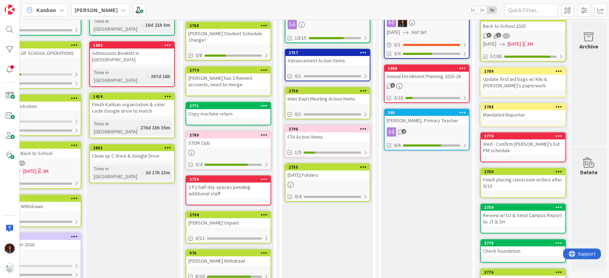
click at [309, 173] on div "Friday Folders" at bounding box center [327, 174] width 84 height 9
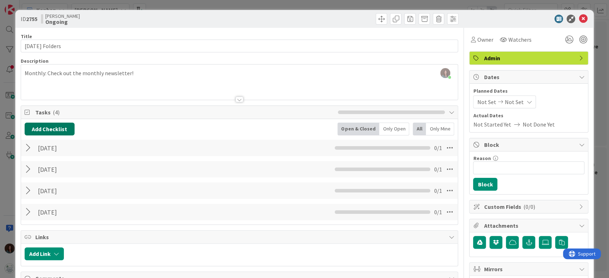
click at [57, 129] on button "Add Checklist" at bounding box center [50, 129] width 50 height 13
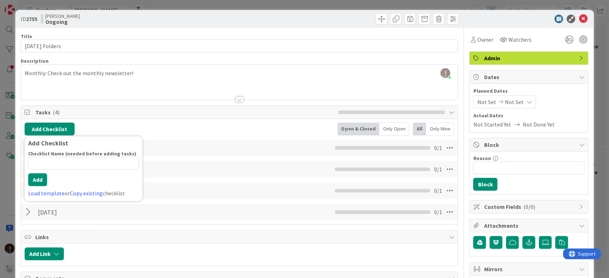
type input "9"
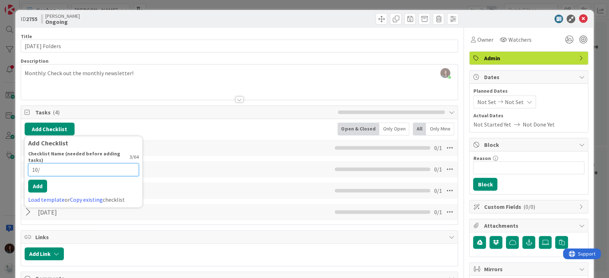
click at [74, 164] on input "10/" at bounding box center [83, 169] width 111 height 13
type input "10/3"
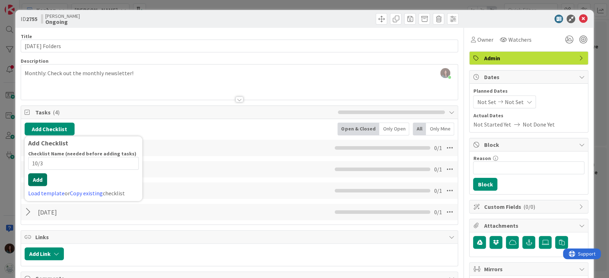
click at [37, 180] on button "Add" at bounding box center [37, 179] width 19 height 13
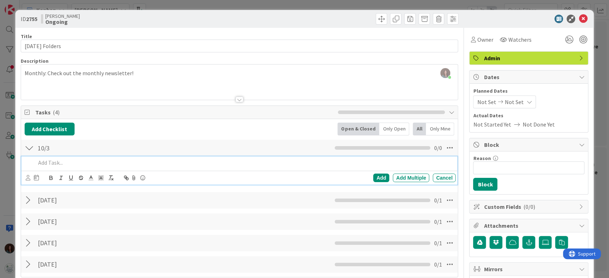
click at [128, 206] on div "Sept 26 Checklist Name 7 / 64 Sept 26 0 / 1" at bounding box center [239, 200] width 437 height 16
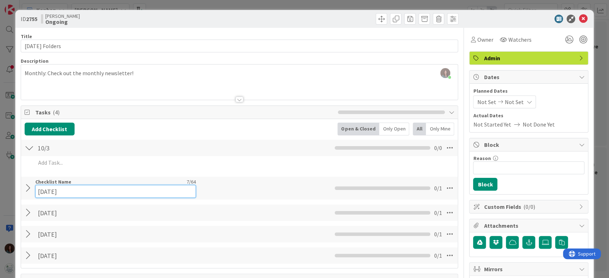
click at [130, 187] on input "Sept 26" at bounding box center [115, 191] width 160 height 13
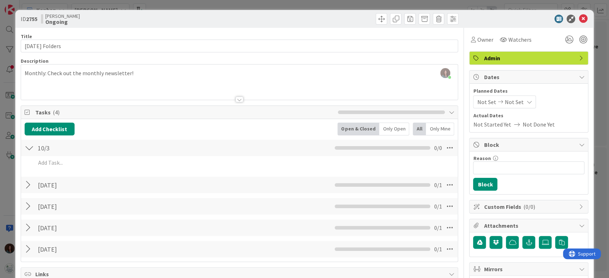
click at [25, 186] on div at bounding box center [29, 185] width 9 height 13
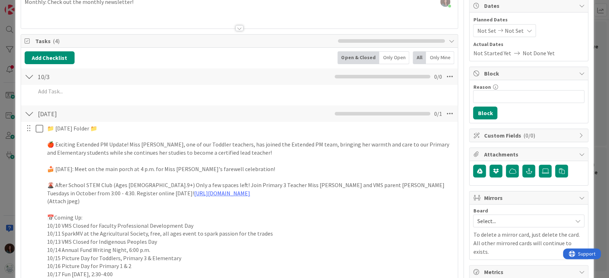
scroll to position [143, 0]
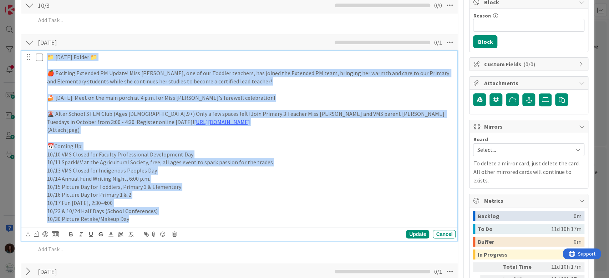
drag, startPoint x: 150, startPoint y: 221, endPoint x: 73, endPoint y: 108, distance: 136.5
click at [28, 52] on div "📁 Friday Folder 📁 🍎 Exciting Extended PM Update! Miss Petra, one of our Toddler…" at bounding box center [239, 138] width 431 height 174
copy div "📁 Friday Folder 📁 🍎 Exciting Extended PM Update! Miss Petra, one of our Toddler…"
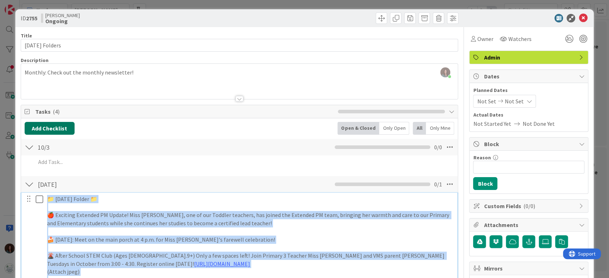
scroll to position [0, 0]
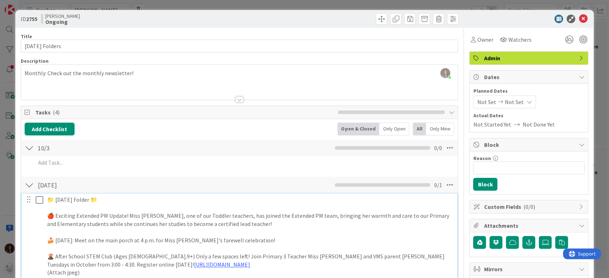
click at [27, 184] on div at bounding box center [29, 185] width 9 height 13
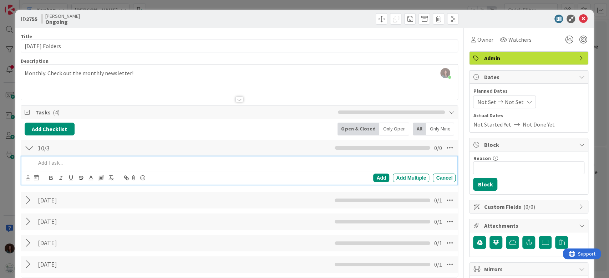
click at [56, 162] on p at bounding box center [244, 163] width 417 height 8
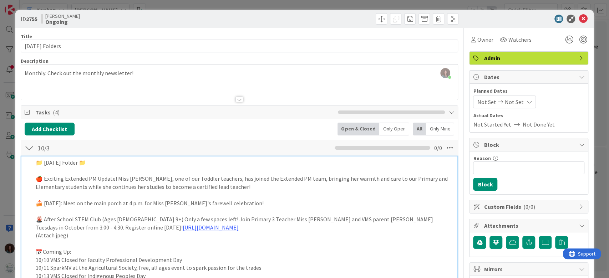
scroll to position [50, 0]
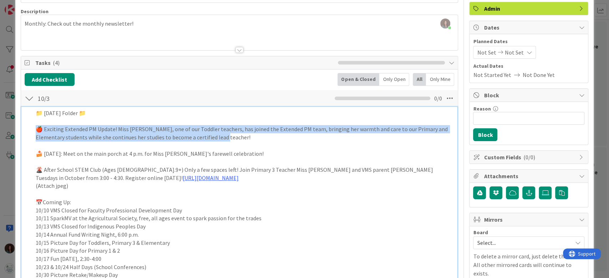
drag, startPoint x: 221, startPoint y: 138, endPoint x: 14, endPoint y: 129, distance: 207.4
click at [14, 129] on div "ID 2755 Rhiannon Ongoing Title 14 / 128 Friday Folders Description Rhiannon Fer…" at bounding box center [304, 139] width 609 height 278
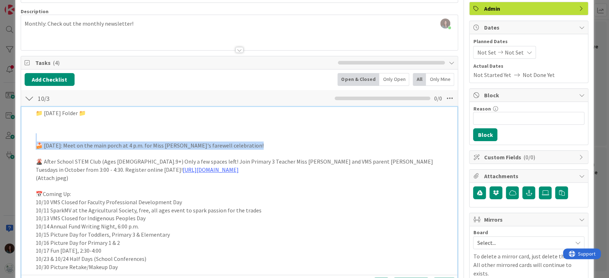
drag, startPoint x: 241, startPoint y: 144, endPoint x: 6, endPoint y: 135, distance: 235.1
click at [6, 133] on div "ID 2755 Rhiannon Ongoing Title 14 / 128 Friday Folders Description Rhiannon Fer…" at bounding box center [304, 139] width 609 height 278
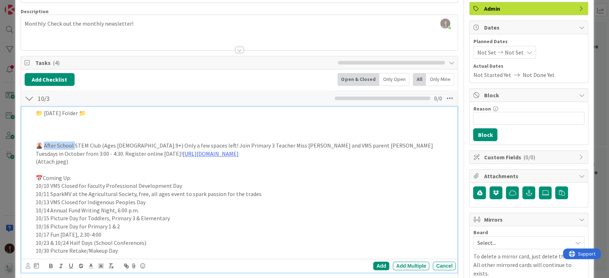
drag, startPoint x: 75, startPoint y: 144, endPoint x: 46, endPoint y: 147, distance: 29.4
click at [46, 147] on p "🌋 After School STEM Club (Ages 4.9+) Only a few spaces left! Join Primary 3 Tea…" at bounding box center [244, 150] width 417 height 16
click at [69, 144] on p "🌋 STEM Club (Ages 4.9+) Only a few spaces left! Join Primary 3 Teacher Miss Nat…" at bounding box center [244, 150] width 417 height 16
drag, startPoint x: 153, startPoint y: 145, endPoint x: 162, endPoint y: 259, distance: 114.8
click at [141, 145] on p "🌋 STEM Club Begins Next Week (Ages 4.9+) Only a few spaces left! Join Primary 3…" at bounding box center [244, 150] width 417 height 16
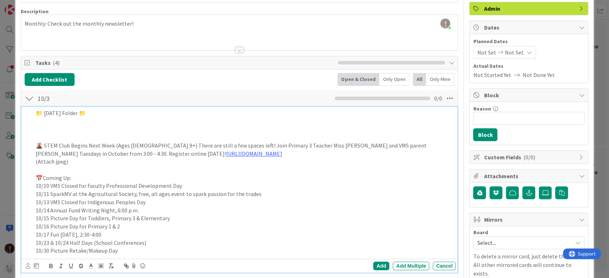
click at [77, 160] on p "(Attach jpeg)" at bounding box center [244, 162] width 417 height 8
click at [112, 144] on p "🌋 STEM Club Begins Next Week (Ages 4.9+) There are still a few spaces left! Joi…" at bounding box center [244, 150] width 417 height 16
click at [155, 162] on p "(Attach jpeg)" at bounding box center [244, 162] width 417 height 8
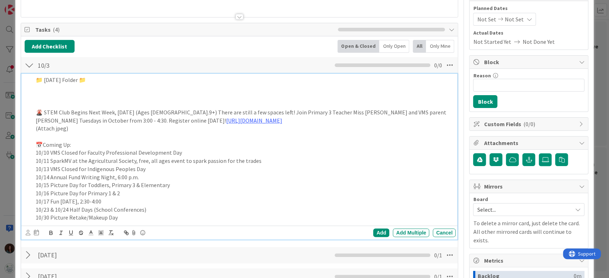
scroll to position [97, 0]
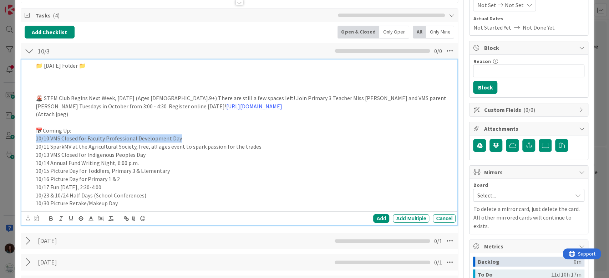
drag, startPoint x: 190, startPoint y: 138, endPoint x: 10, endPoint y: 142, distance: 180.1
click at [10, 142] on div "ID 2755 Rhiannon Ongoing Title 14 / 128 Friday Folders Description Rhiannon Fer…" at bounding box center [304, 139] width 609 height 278
copy p "10/10 VMS Closed for Faculty Professional Development Day"
click at [148, 113] on p "(Attach jpeg)" at bounding box center [244, 114] width 417 height 8
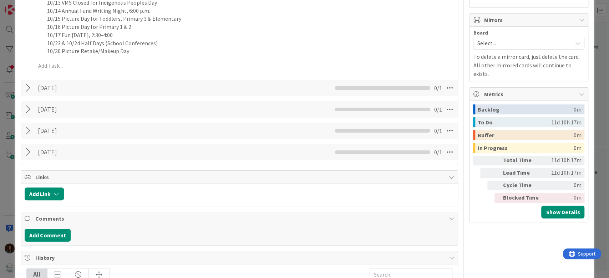
click at [436, 80] on div "Add Checklist Back Open & Closed Only Open All Only Mine 10/3 Checklist Name 4 …" at bounding box center [240, 17] width 430 height 288
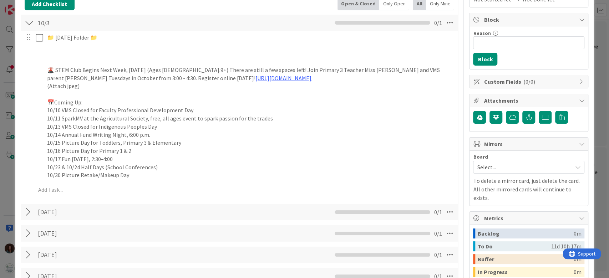
scroll to position [107, 0]
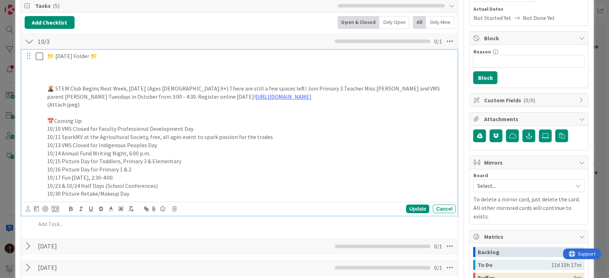
click at [114, 109] on p at bounding box center [249, 113] width 405 height 8
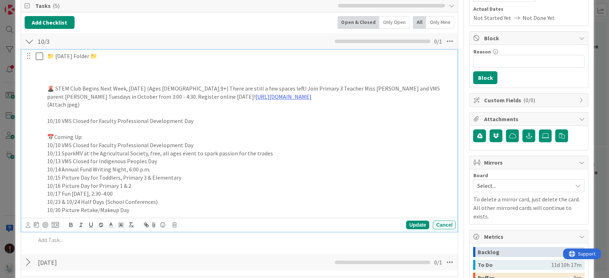
click at [46, 121] on div "📁 Friday Folder 📁 🌋 STEM Club Begins Next Week, Tuesday 10/7 (Ages 4.9+) There …" at bounding box center [249, 133] width 411 height 166
click at [81, 143] on p "10/10 VMS Closed for Faculty Professional Development Day" at bounding box center [249, 145] width 405 height 8
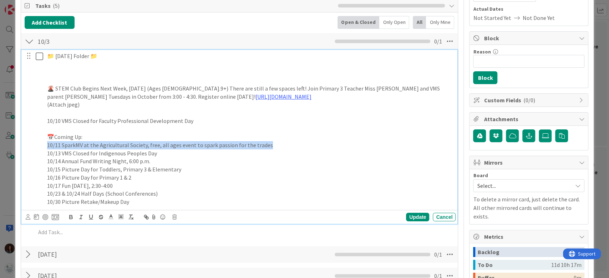
drag, startPoint x: 273, startPoint y: 145, endPoint x: 20, endPoint y: 147, distance: 252.8
click at [21, 147] on div "10/3 Checklist Name 4 / 64 10/3 0 / 1 📁 Friday Folder 📁 🌋 STEM Club Begins Next…" at bounding box center [239, 137] width 437 height 210
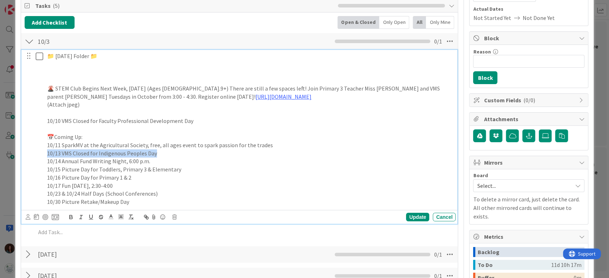
drag, startPoint x: 171, startPoint y: 152, endPoint x: 37, endPoint y: 150, distance: 134.1
click at [37, 150] on div "📁 Friday Folder 📁 🌋 STEM Club Begins Next Week, Tuesday 10/7 (Ages 4.9+) There …" at bounding box center [239, 129] width 431 height 158
click at [134, 187] on p "10/17 Fun Friday, 2:30-4:00" at bounding box center [249, 186] width 405 height 8
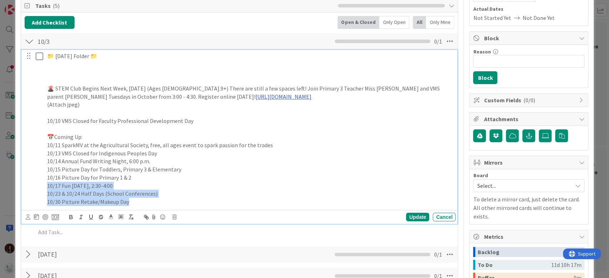
drag, startPoint x: 140, startPoint y: 201, endPoint x: 14, endPoint y: 187, distance: 127.0
click at [14, 187] on div "ID 2755 Rhiannon Ongoing Title 14 / 128 Friday Folders Description Rhiannon Fer…" at bounding box center [304, 139] width 609 height 278
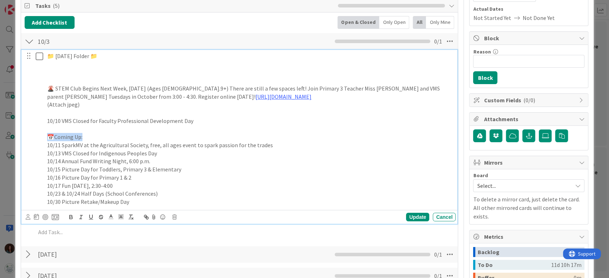
drag, startPoint x: 76, startPoint y: 136, endPoint x: 14, endPoint y: 135, distance: 62.0
click at [14, 135] on div "ID 2755 Rhiannon Ongoing Title 14 / 128 Friday Folders Description Rhiannon Fer…" at bounding box center [304, 139] width 609 height 278
copy p "📅Coming Up:"
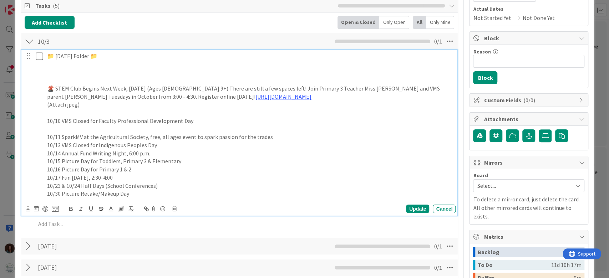
click at [156, 168] on p "10/16 Picture Day for Primary 1 & 2" at bounding box center [249, 169] width 405 height 8
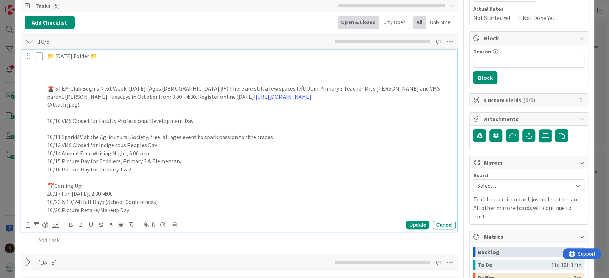
click at [56, 129] on p at bounding box center [249, 129] width 405 height 8
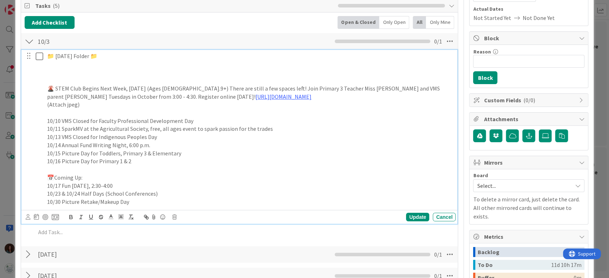
click at [179, 161] on p "10/16 Picture Day for Primary 1 & 2" at bounding box center [249, 161] width 405 height 8
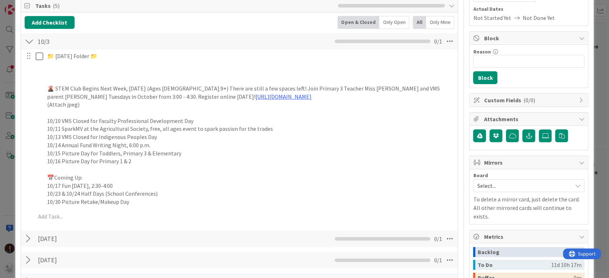
click at [415, 217] on div "📁 Friday Folder 📁 🌋 STEM Club Begins Next Week, Tuesday 10/7 (Ages 4.9+) There …" at bounding box center [240, 138] width 430 height 176
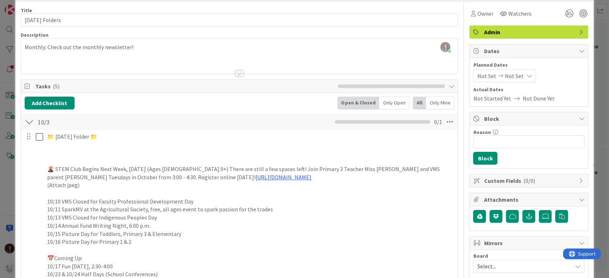
scroll to position [0, 0]
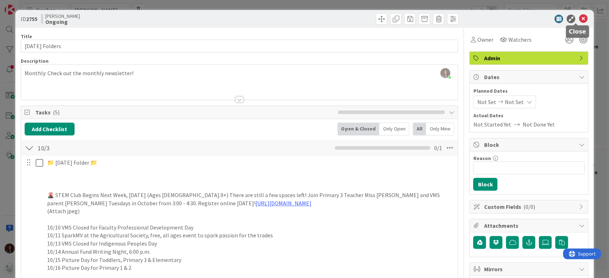
click at [578, 18] on icon at bounding box center [582, 19] width 9 height 9
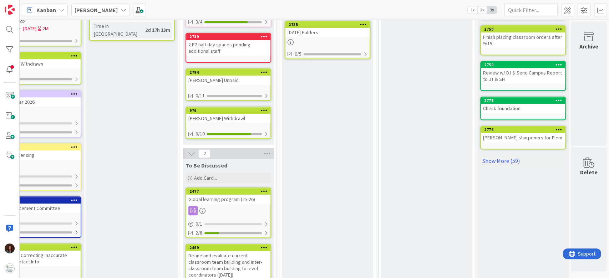
scroll to position [169, 36]
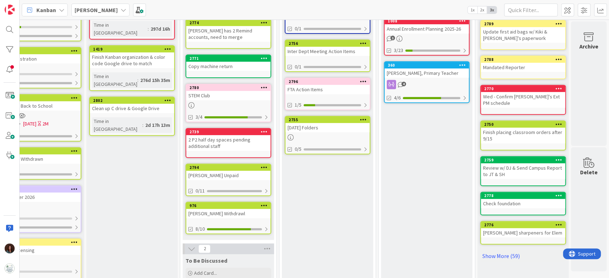
click at [411, 71] on div "Sally Listro, Primary Teacher" at bounding box center [426, 72] width 84 height 9
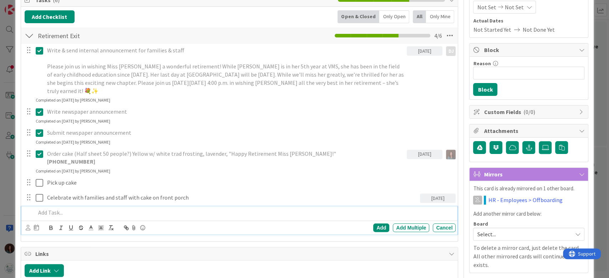
click at [63, 209] on p at bounding box center [244, 213] width 417 height 8
click at [373, 224] on div "Add" at bounding box center [381, 228] width 16 height 9
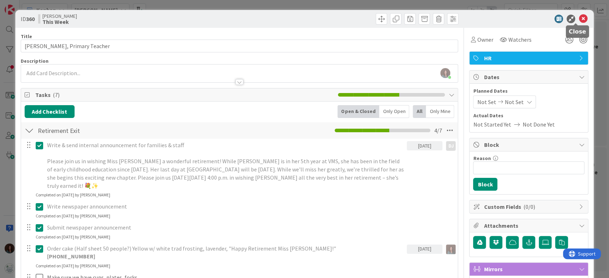
click at [578, 18] on icon at bounding box center [582, 19] width 9 height 9
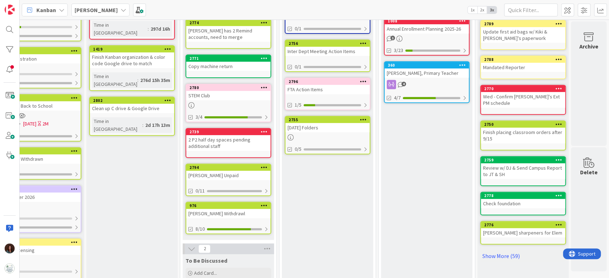
click at [437, 71] on div "Sally Listro, Primary Teacher" at bounding box center [426, 72] width 84 height 9
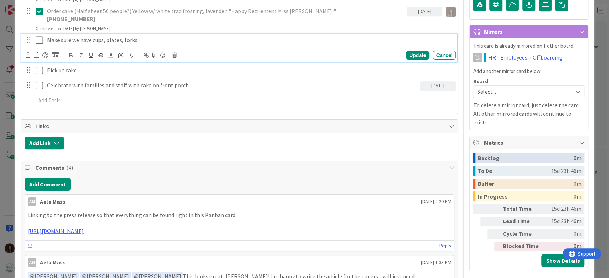
drag, startPoint x: 138, startPoint y: 30, endPoint x: 145, endPoint y: 41, distance: 13.1
click at [139, 36] on p "Make sure we have cups, plates, forks" at bounding box center [249, 40] width 405 height 8
click at [406, 51] on div "Update" at bounding box center [417, 55] width 23 height 9
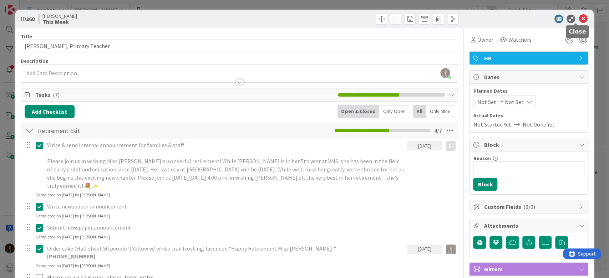
click at [578, 17] on icon at bounding box center [582, 19] width 9 height 9
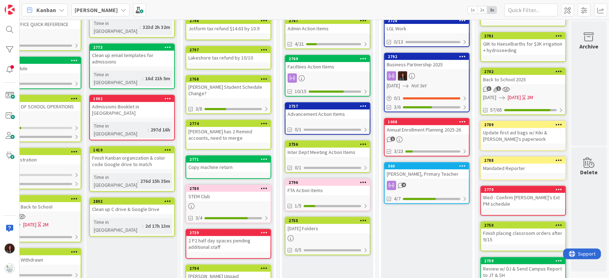
scroll to position [27, 36]
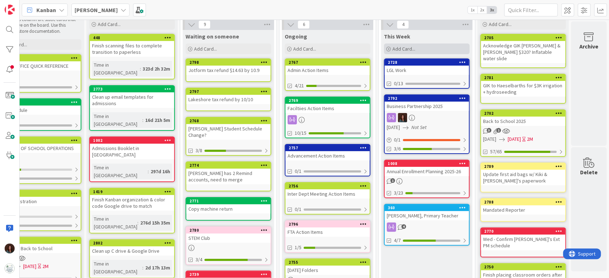
click at [419, 44] on div "Add Card..." at bounding box center [427, 48] width 86 height 11
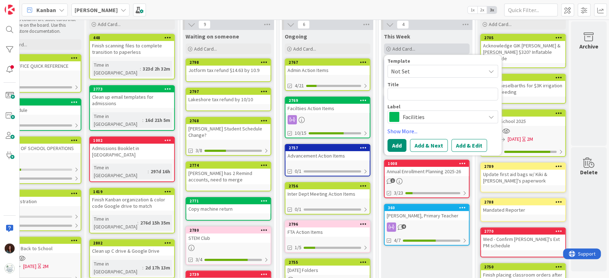
type textarea "x"
type textarea "A"
type textarea "x"
type textarea "Al"
type textarea "x"
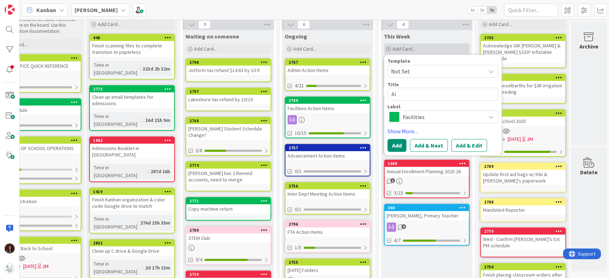
type textarea "Aly"
type textarea "x"
type textarea "Alys"
type textarea "x"
type textarea "Alyss"
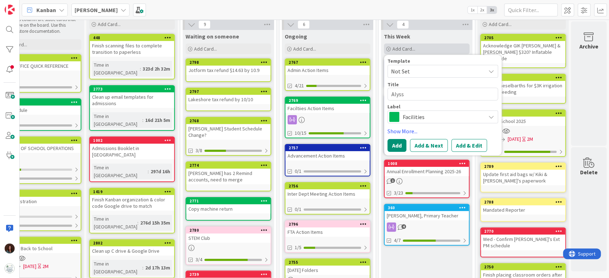
type textarea "x"
type textarea "Alyssa"
type textarea "x"
type textarea "Alyssa"
type textarea "x"
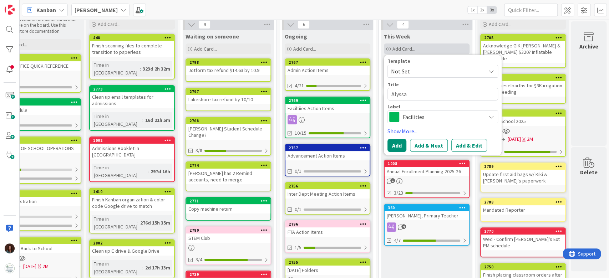
type textarea "Alyssa -"
type textarea "x"
type textarea "Alyssa -"
type textarea "x"
type textarea "Alyssa - E"
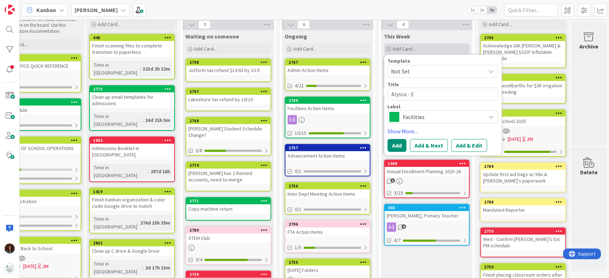
type textarea "x"
type textarea "Alyssa - Ema"
type textarea "x"
type textarea "Alyssa - Emai"
type textarea "x"
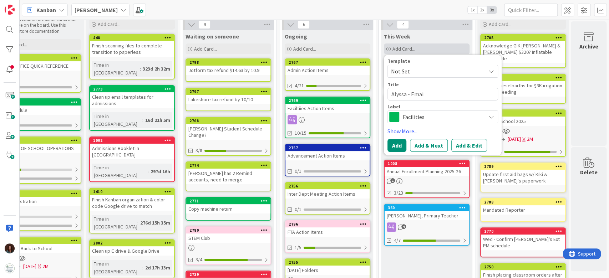
type textarea "Alyssa - Email"
type textarea "x"
type textarea "Alyssa - Email"
type textarea "x"
type textarea "Alyssa - Email m"
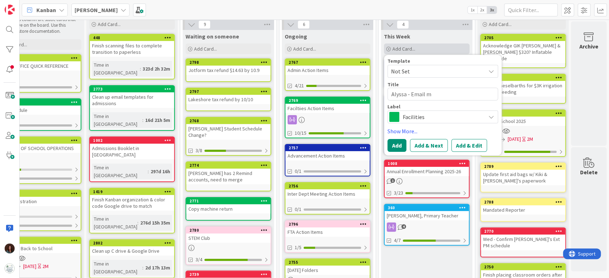
type textarea "x"
type textarea "Alyssa - Email mo"
type textarea "x"
type textarea "Alyssa - Email mom"
type textarea "x"
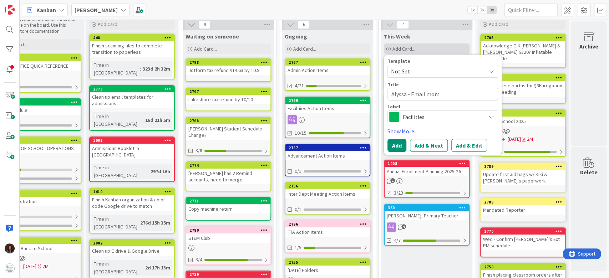
type textarea "Alyssa - Email mom"
type textarea "x"
type textarea "Alyssa - Email mom /"
type textarea "x"
type textarea "Alyssa - Email mom"
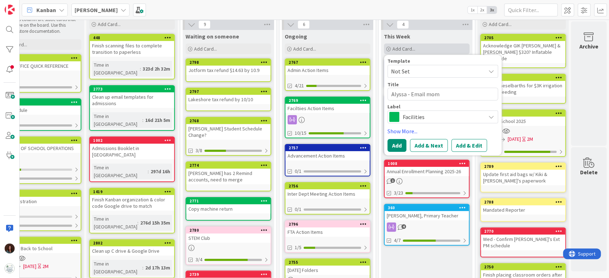
type textarea "x"
type textarea "Alyssa - Email mom w"
type textarea "x"
type textarea "Alyssa - Email mom w/"
type textarea "x"
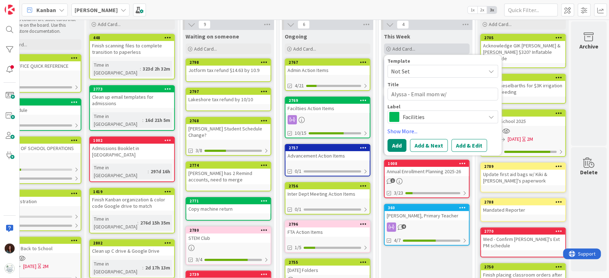
type textarea "Alyssa - Email mom w/"
type textarea "x"
type textarea "Alyssa - Email mom w/ i"
type textarea "x"
type textarea "Alyssa - Email mom w/ in"
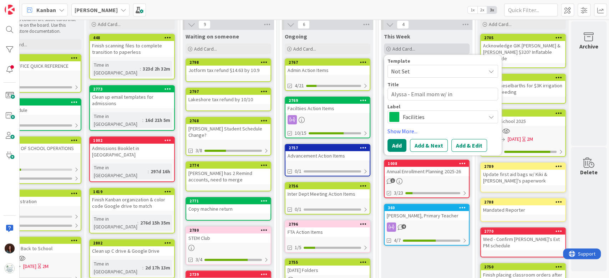
type textarea "x"
type textarea "Alyssa - Email mom w/ inv"
type textarea "x"
type textarea "Alyssa - Email mom w/ invo"
type textarea "x"
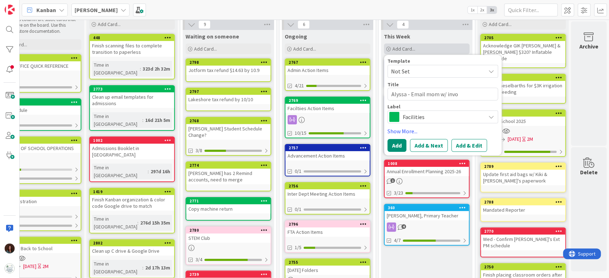
type textarea "Alyssa - Email mom w/ invoi"
type textarea "x"
type textarea "Alyssa - Email mom w/ invoic"
type textarea "x"
type textarea "Alyssa - Email mom w/ invoice"
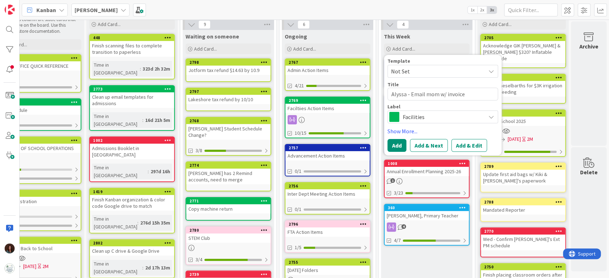
click at [456, 117] on span "Facilities" at bounding box center [442, 117] width 79 height 10
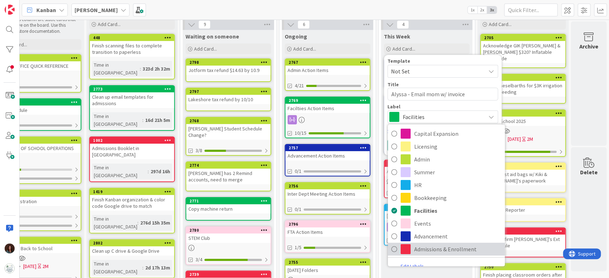
drag, startPoint x: 444, startPoint y: 248, endPoint x: 440, endPoint y: 230, distance: 18.5
click at [444, 249] on span "Admissions & Enrollment" at bounding box center [457, 249] width 87 height 11
type textarea "x"
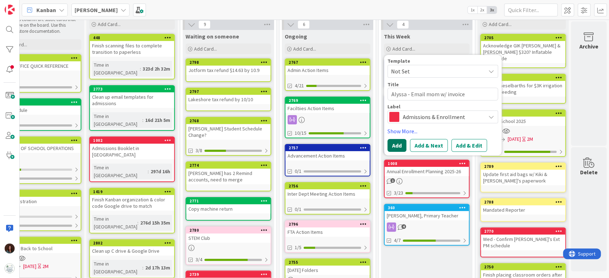
click at [388, 145] on button "Add" at bounding box center [396, 145] width 19 height 13
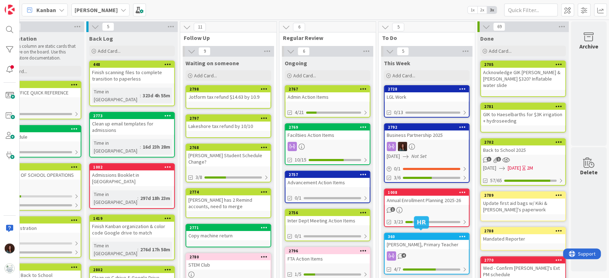
scroll to position [95, 36]
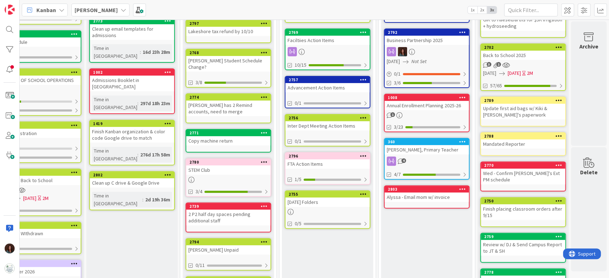
click at [434, 151] on div "Sally Listro, Primary Teacher" at bounding box center [426, 149] width 84 height 9
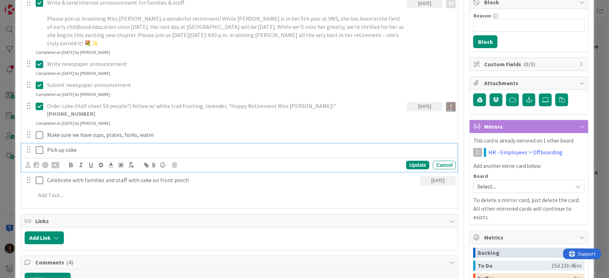
click at [83, 146] on p "Pick up cake" at bounding box center [249, 150] width 405 height 8
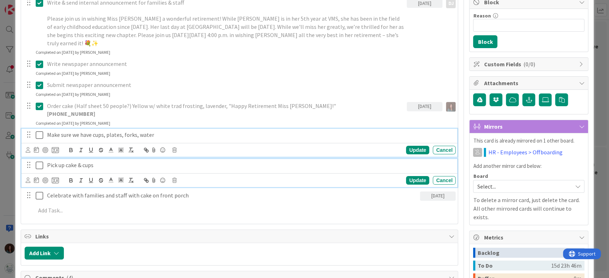
click at [107, 129] on div "Make sure we have cups, plates, forks, water Update Cancel" at bounding box center [239, 143] width 436 height 28
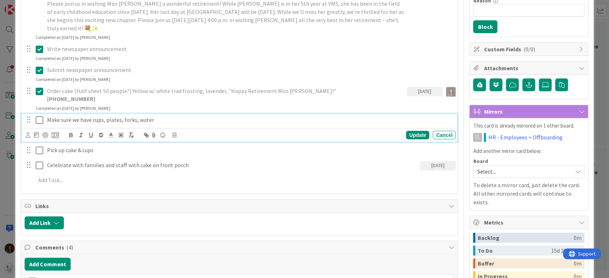
click at [159, 116] on p "Make sure we have cups, plates, forks, water" at bounding box center [249, 120] width 405 height 8
drag, startPoint x: 408, startPoint y: 127, endPoint x: 405, endPoint y: 123, distance: 4.6
click at [408, 131] on div "Update" at bounding box center [417, 135] width 23 height 9
click at [37, 116] on icon at bounding box center [39, 120] width 7 height 9
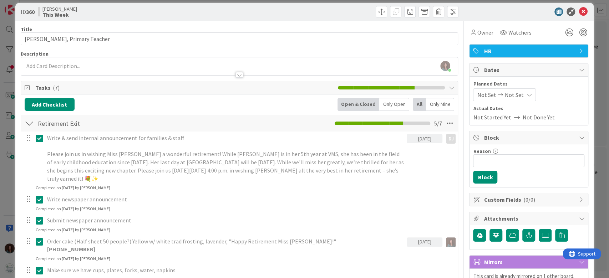
scroll to position [0, 0]
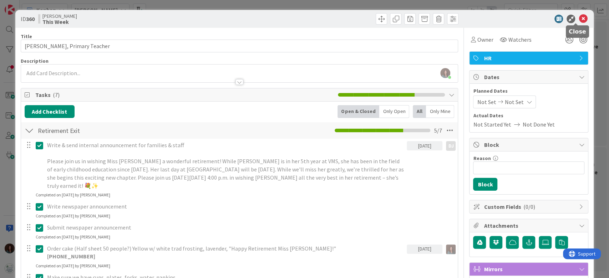
click at [578, 19] on icon at bounding box center [582, 19] width 9 height 9
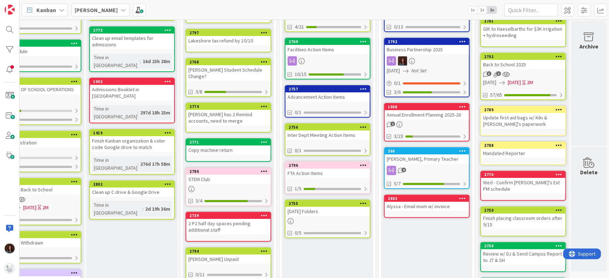
scroll to position [95, 36]
